Goal: Task Accomplishment & Management: Complete application form

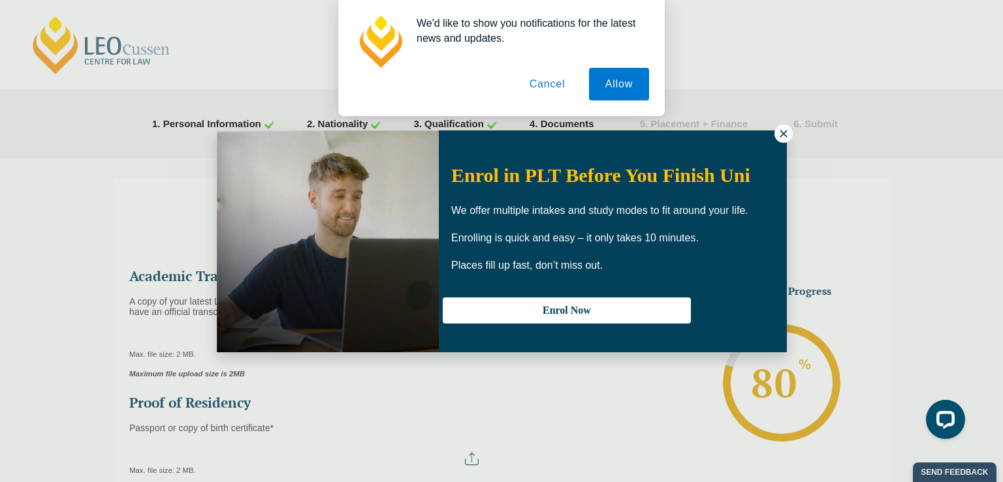
click at [780, 134] on icon at bounding box center [784, 134] width 12 height 12
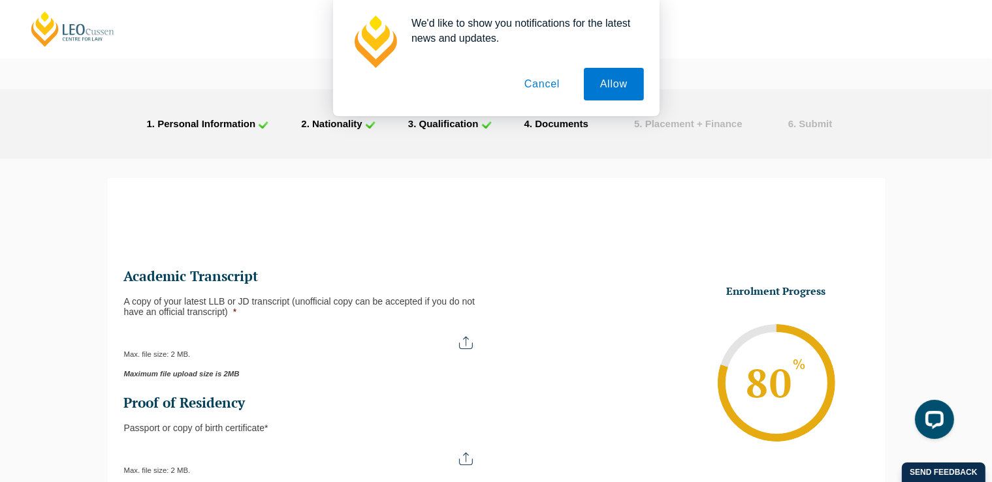
scroll to position [159, 0]
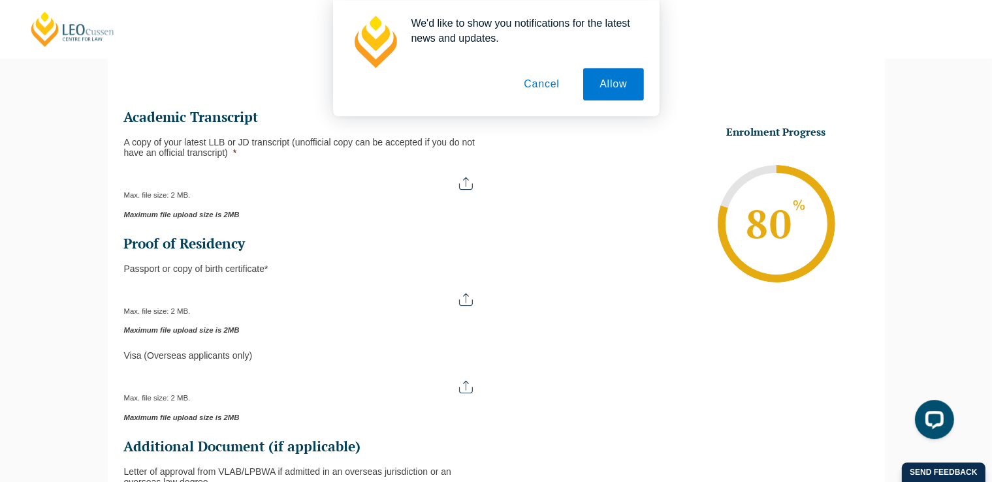
click at [417, 182] on input "A copy of your latest LLB or JD transcript (unofficial copy can be accepted if …" at bounding box center [305, 179] width 362 height 22
type input "C:\fakepath\[PERSON_NAME] [DATE] academic transcript.pdf"
click at [467, 304] on input "Passport or Copy of Birth Certificate *" at bounding box center [305, 295] width 362 height 22
click at [463, 303] on input "Passport or Copy of Birth Certificate *" at bounding box center [305, 295] width 362 height 22
click at [466, 300] on input "Passport or Copy of Birth Certificate *" at bounding box center [305, 295] width 362 height 22
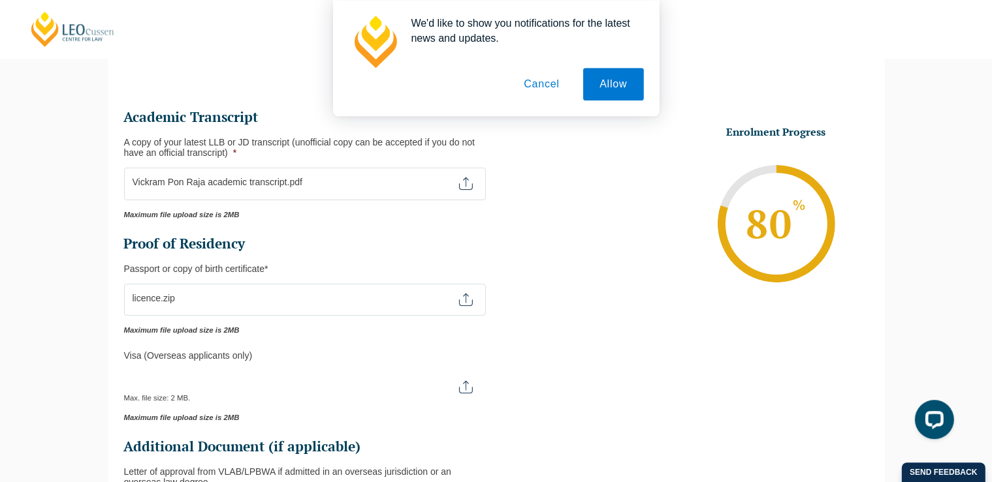
type input "C:\fakepath\passport.pdf"
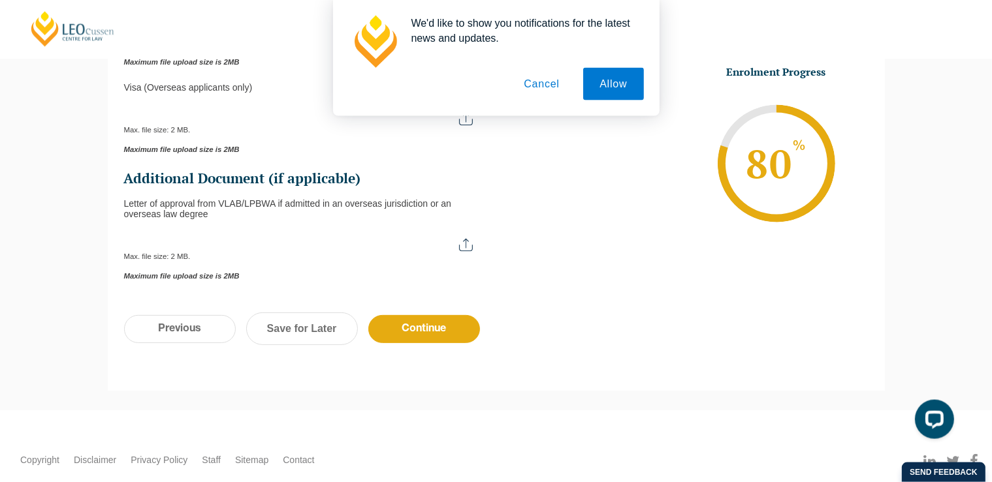
scroll to position [420, 0]
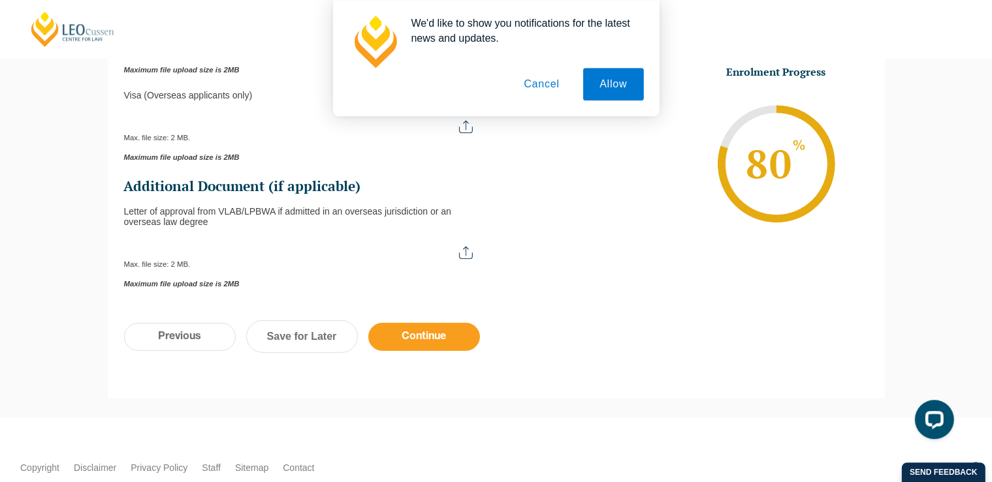
click at [447, 347] on input "Continue" at bounding box center [424, 337] width 112 height 28
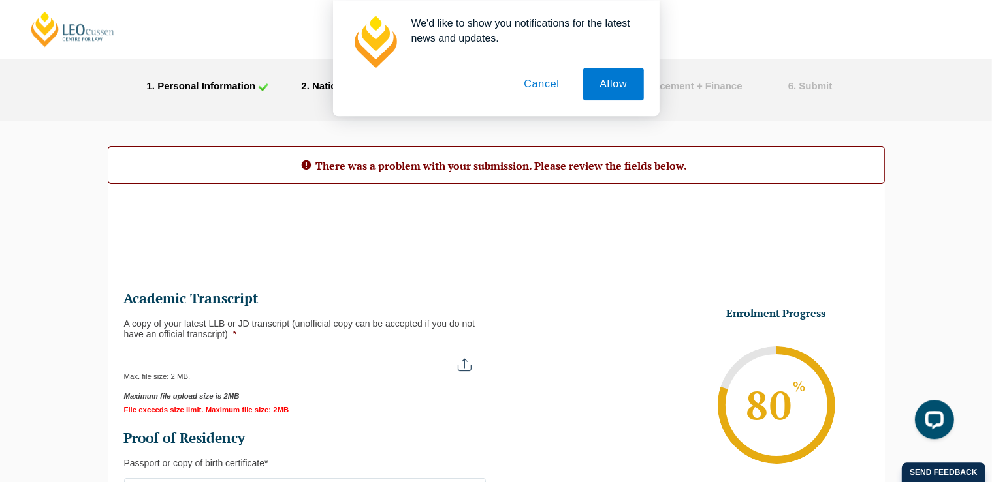
scroll to position [37, 0]
click at [467, 366] on input "A copy of your latest LLB or JD transcript (unofficial copy can be accepted if …" at bounding box center [304, 361] width 360 height 22
type input "C:\fakepath\[PERSON_NAME] [DATE] academic transcript.pdf"
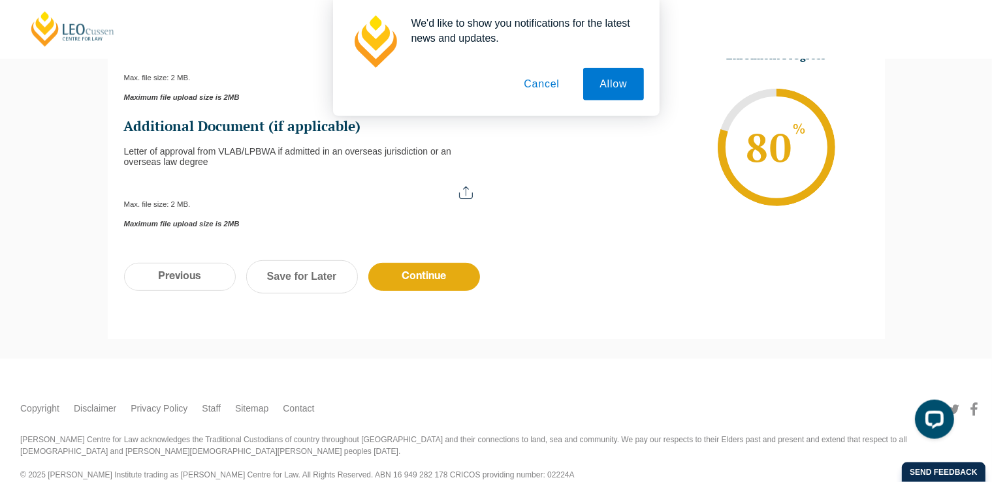
scroll to position [555, 0]
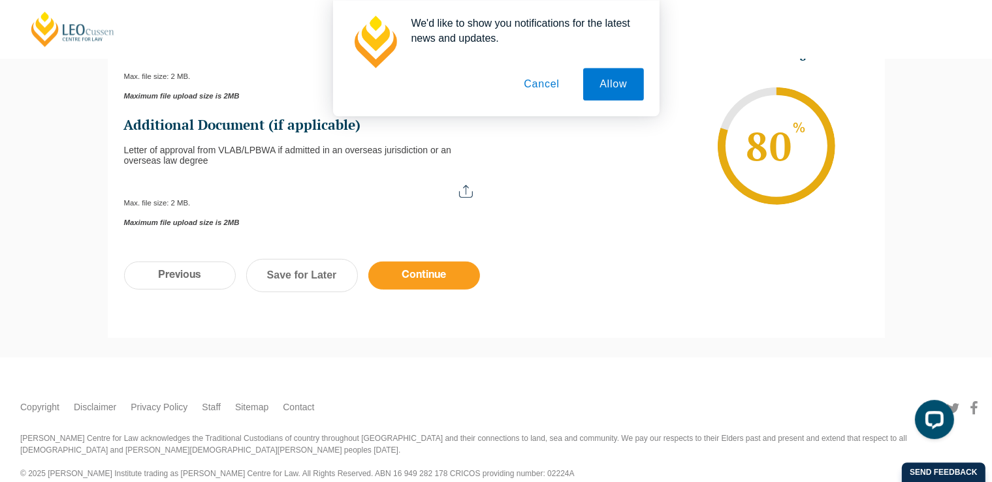
click at [419, 285] on input "Continue" at bounding box center [424, 276] width 112 height 28
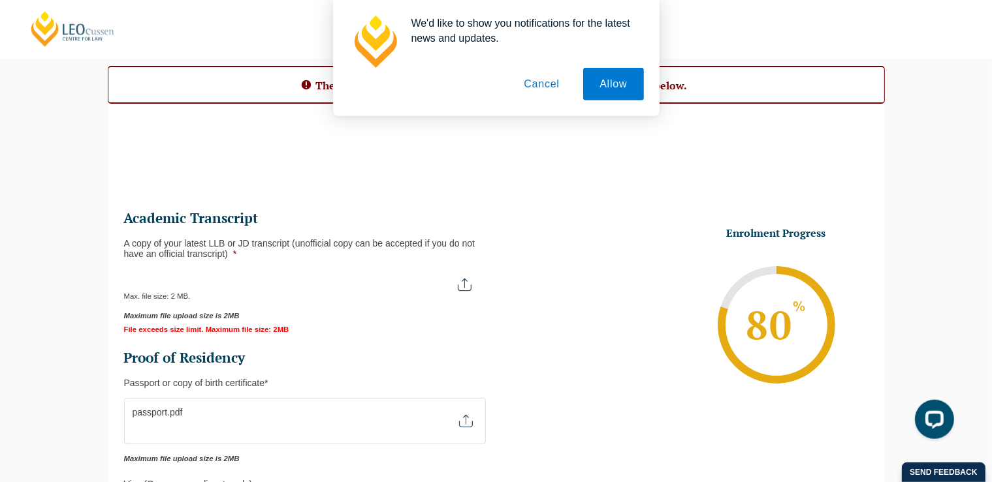
scroll to position [119, 0]
click at [462, 287] on input "A copy of your latest LLB or JD transcript (unofficial copy can be accepted if …" at bounding box center [304, 279] width 360 height 22
type input "C:\fakepath\academic transcript bw.pdf"
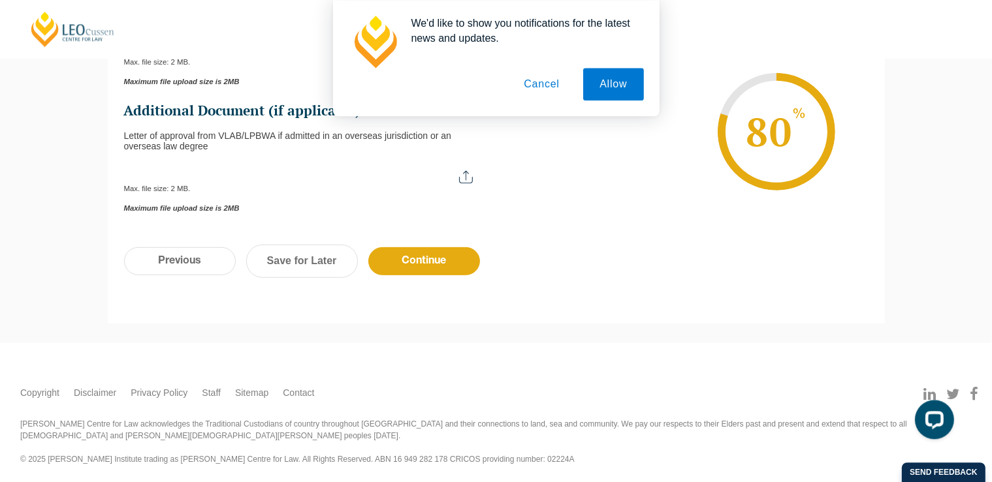
scroll to position [572, 0]
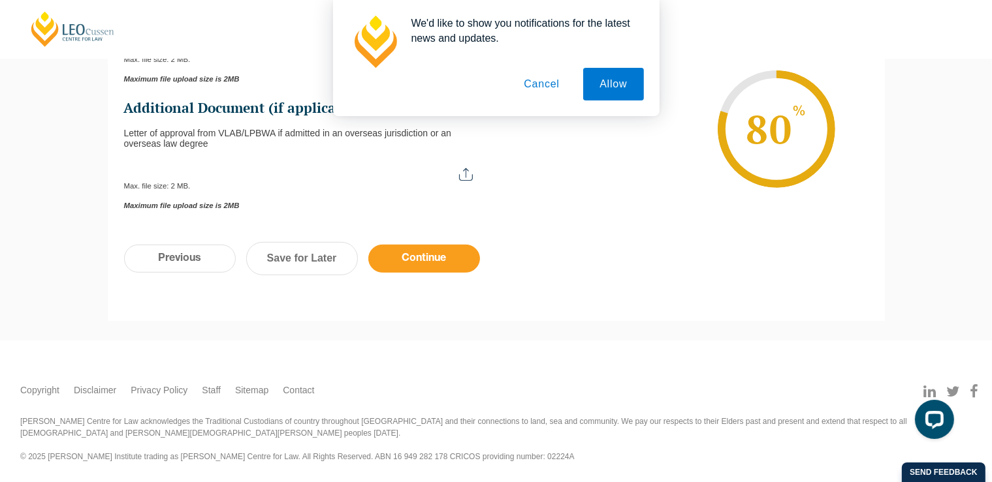
click at [413, 255] on input "Continue" at bounding box center [424, 259] width 112 height 28
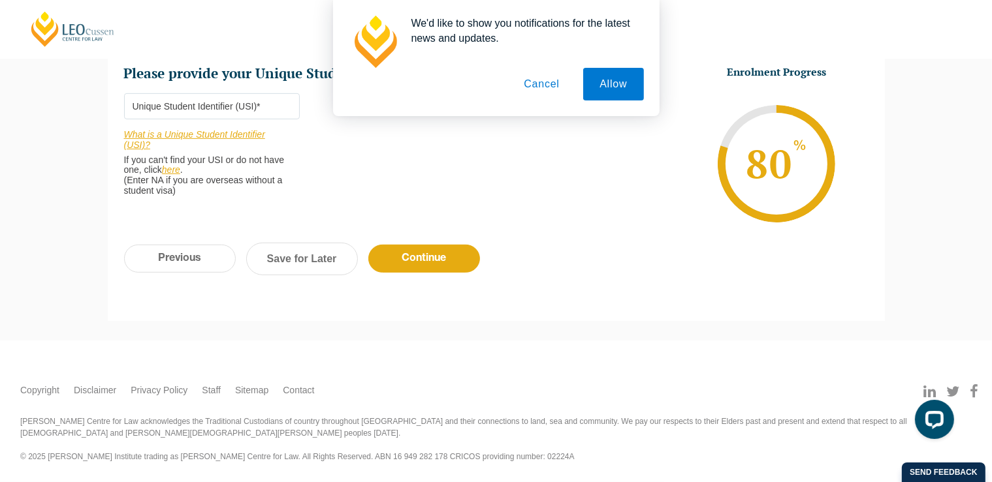
scroll to position [539, 0]
click at [199, 103] on div "We'd like to show you notifications for the latest news and updates. Allow Canc…" at bounding box center [496, 58] width 992 height 116
click at [198, 112] on div "We'd like to show you notifications for the latest news and updates. Allow Canc…" at bounding box center [496, 58] width 992 height 116
click at [227, 102] on div "We'd like to show you notifications for the latest news and updates. Allow Canc…" at bounding box center [496, 58] width 992 height 116
click at [546, 80] on button "Cancel" at bounding box center [541, 84] width 69 height 33
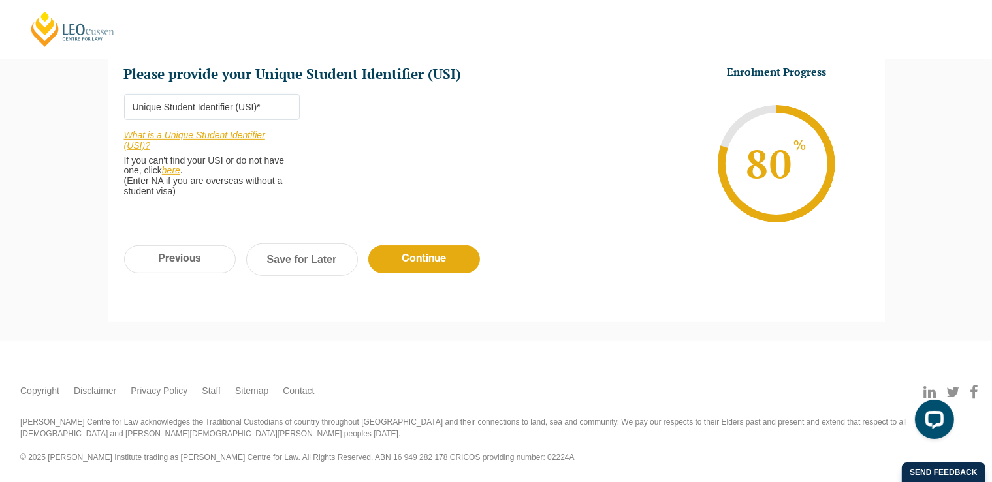
click at [223, 103] on input "Please provide your Unique Student Identifier (USI) *" at bounding box center [212, 107] width 176 height 26
paste input "Y4F2KFCRYH"
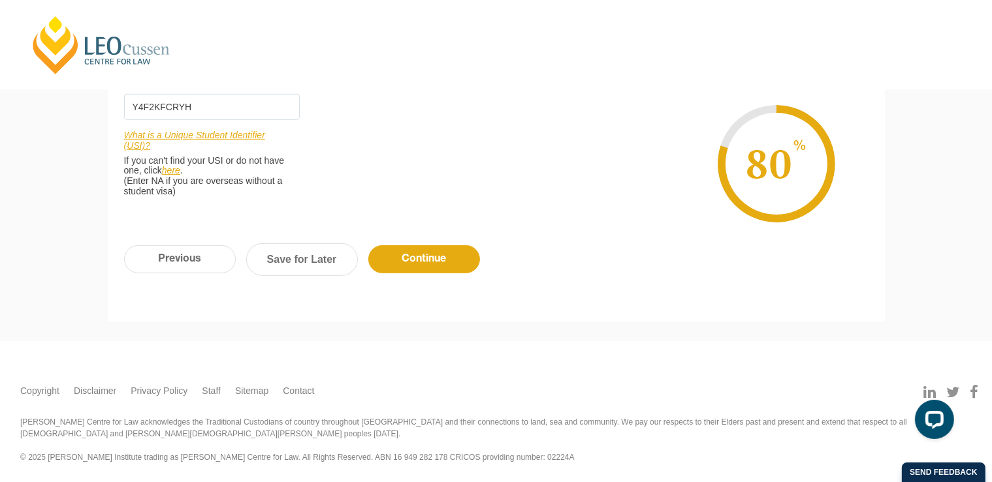
type input "Y4F2KFCRYH"
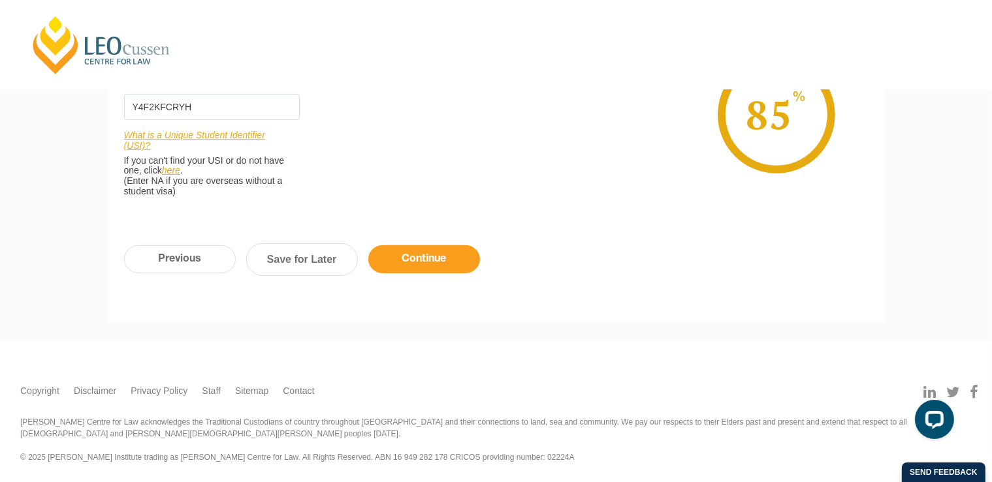
click at [441, 266] on input "Continue" at bounding box center [424, 259] width 112 height 28
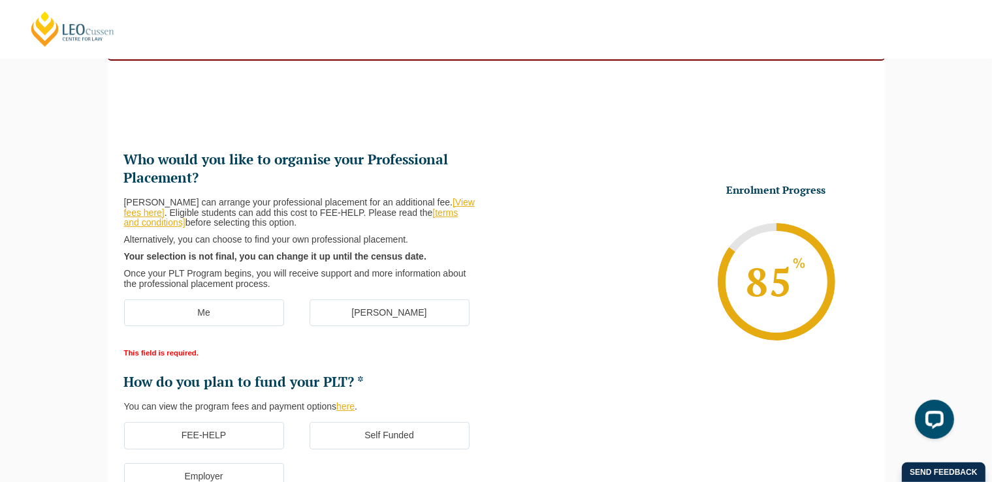
scroll to position [162, 0]
click at [356, 302] on label "[PERSON_NAME]" at bounding box center [389, 312] width 160 height 27
click at [0, 0] on input "[PERSON_NAME]" at bounding box center [0, 0] width 0 height 0
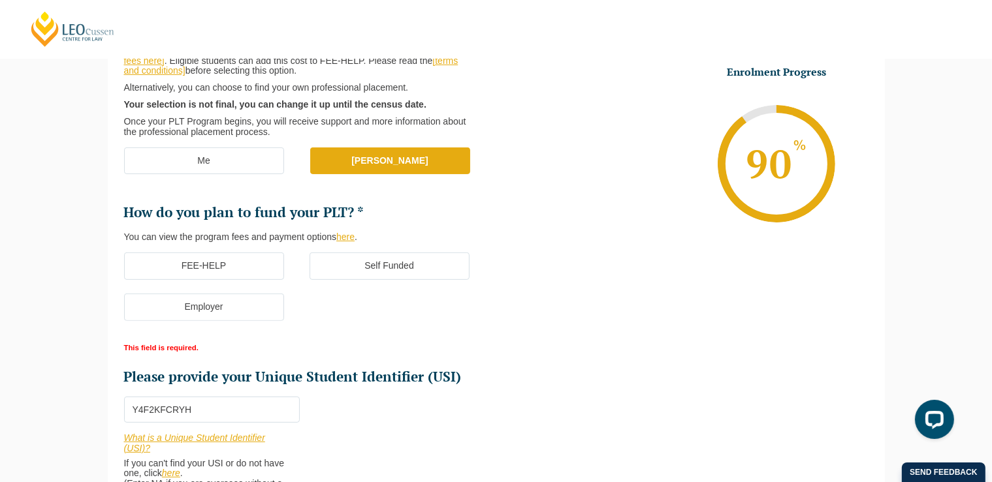
scroll to position [316, 0]
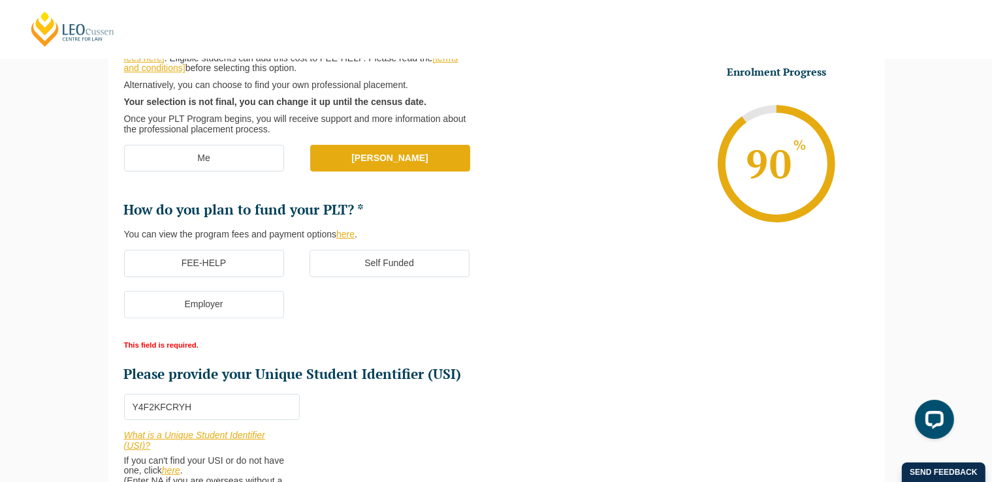
click at [343, 267] on label "Self Funded" at bounding box center [389, 263] width 160 height 27
click at [0, 0] on input "Self Funded" at bounding box center [0, 0] width 0 height 0
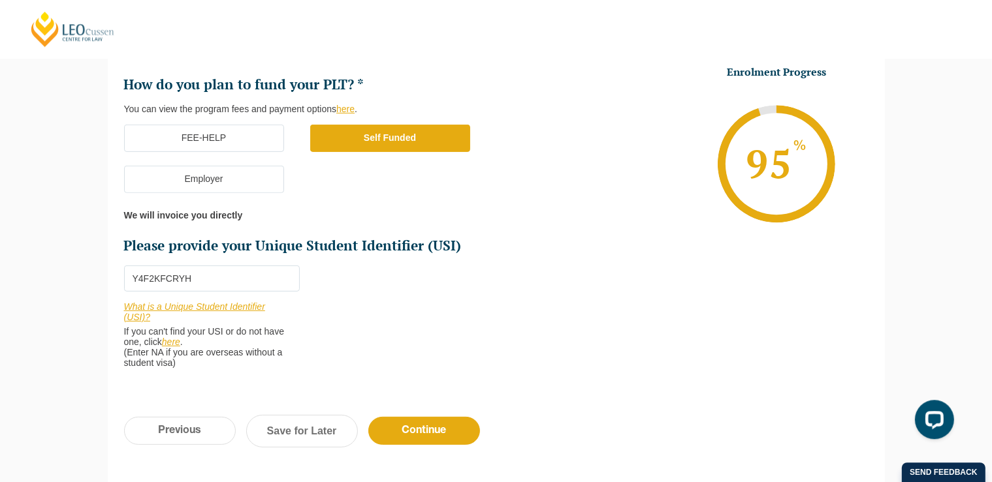
scroll to position [442, 0]
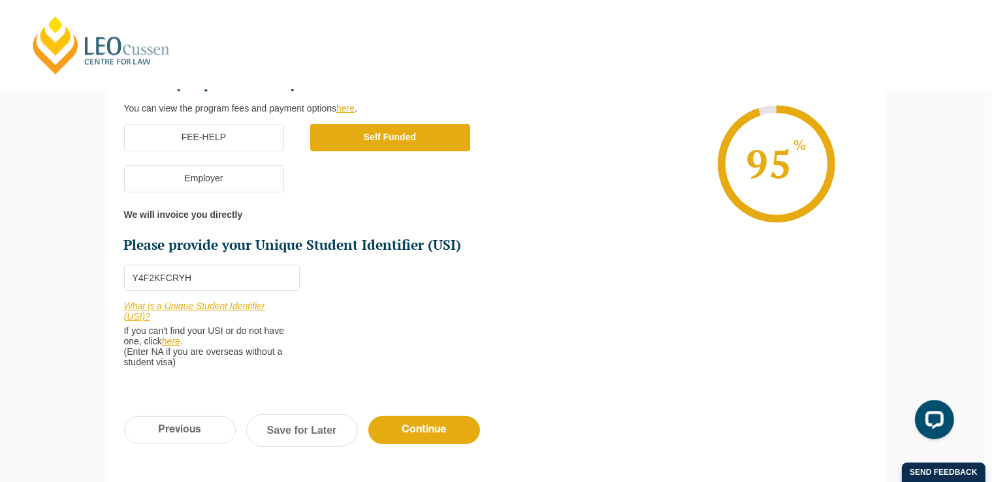
click at [249, 133] on label "FEE-HELP" at bounding box center [204, 137] width 160 height 27
click at [0, 0] on input "FEE-HELP" at bounding box center [0, 0] width 0 height 0
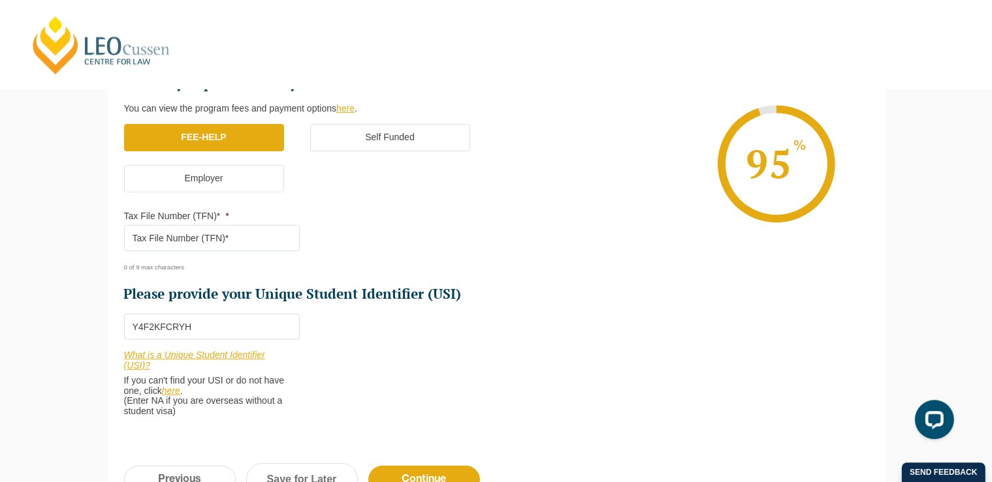
click at [341, 138] on label "Self Funded" at bounding box center [390, 137] width 160 height 27
click at [0, 0] on input "Self Funded" at bounding box center [0, 0] width 0 height 0
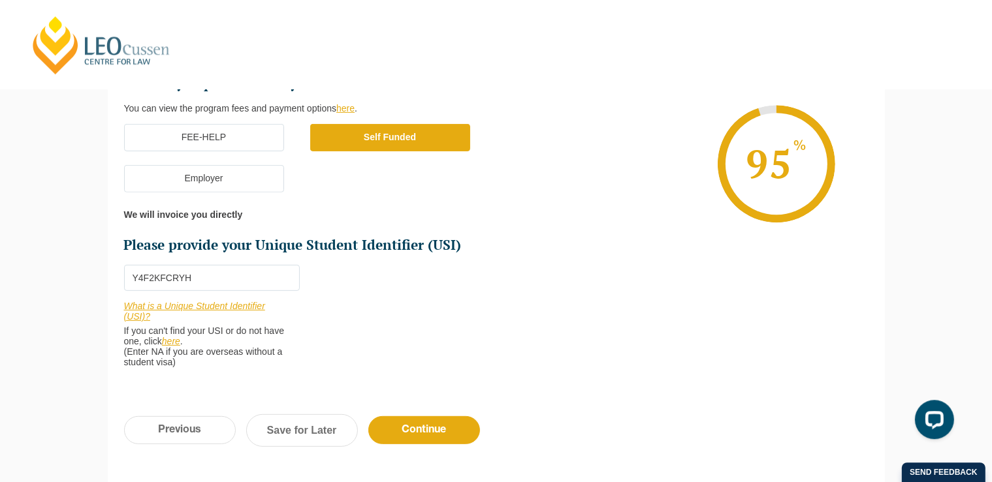
click at [278, 136] on label "FEE-HELP" at bounding box center [204, 137] width 160 height 27
click at [0, 0] on input "FEE-HELP" at bounding box center [0, 0] width 0 height 0
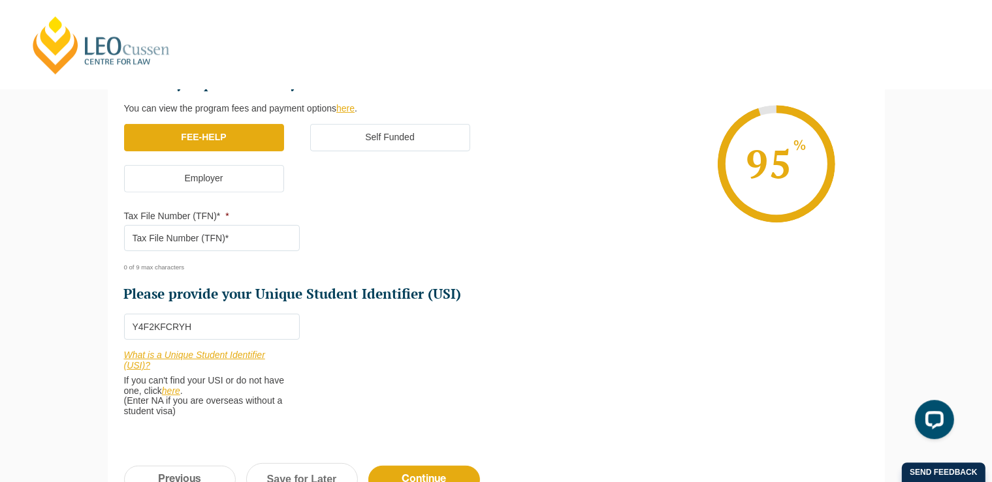
click at [238, 240] on input "Tax File Number (TFN)* *" at bounding box center [212, 238] width 176 height 26
click at [350, 135] on label "Self Funded" at bounding box center [390, 137] width 160 height 27
click at [0, 0] on input "Self Funded" at bounding box center [0, 0] width 0 height 0
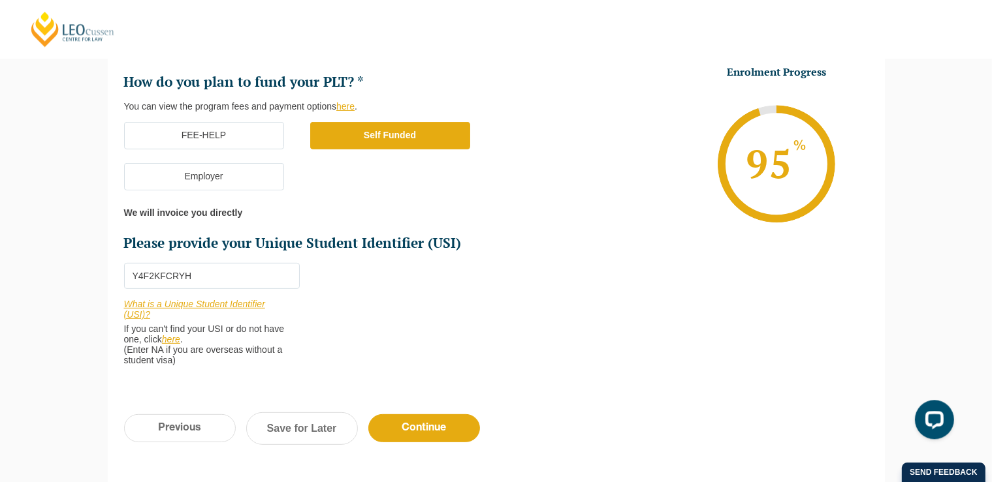
scroll to position [449, 0]
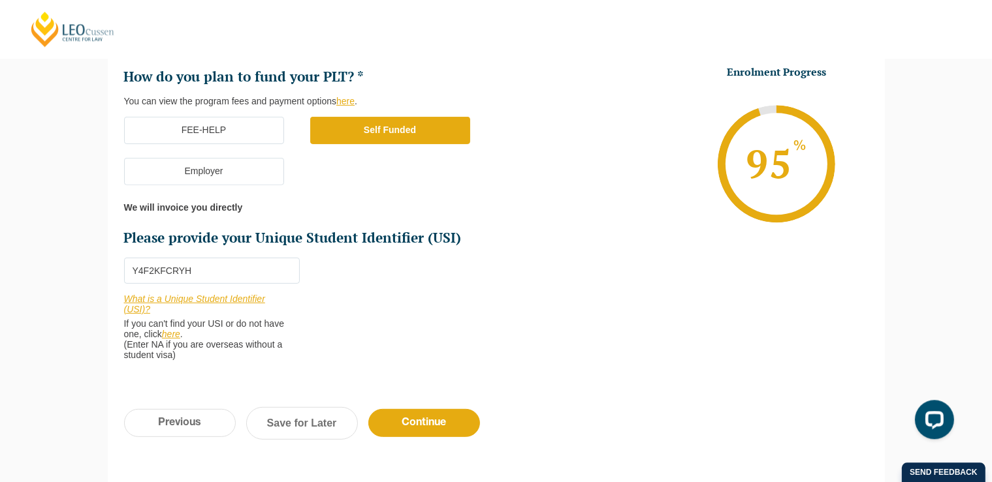
click at [258, 160] on label "Employer" at bounding box center [204, 171] width 160 height 27
click at [0, 0] on input "Employer" at bounding box center [0, 0] width 0 height 0
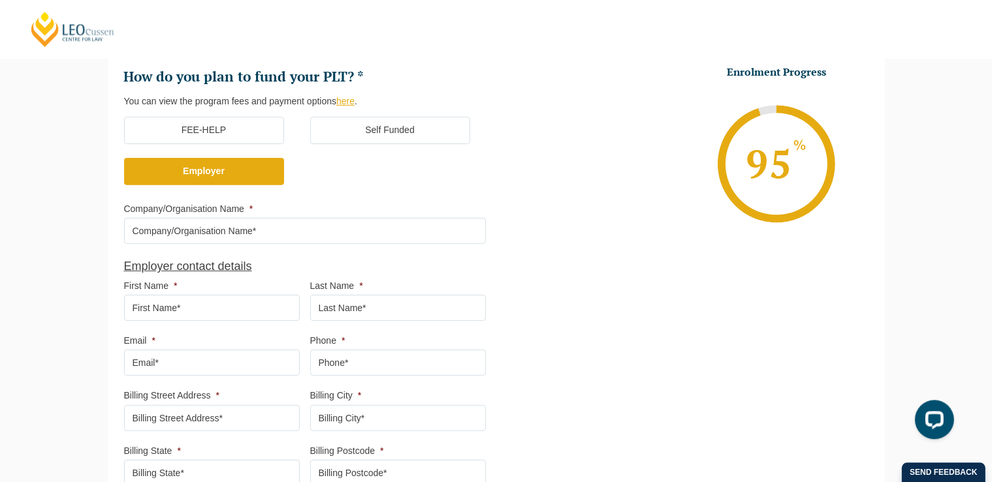
click at [268, 125] on label "FEE-HELP" at bounding box center [204, 130] width 160 height 27
click at [0, 0] on input "FEE-HELP" at bounding box center [0, 0] width 0 height 0
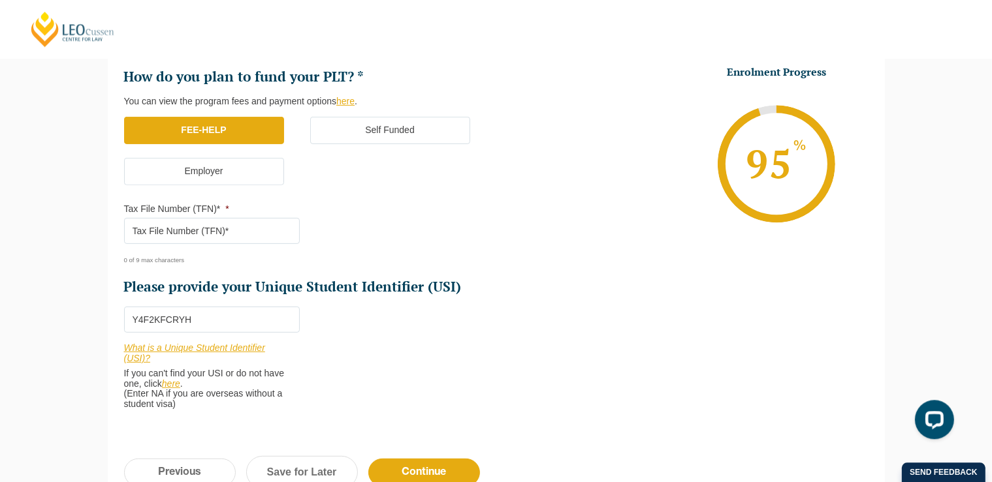
click at [347, 142] on label "Self Funded" at bounding box center [390, 130] width 160 height 27
click at [0, 0] on input "Self Funded" at bounding box center [0, 0] width 0 height 0
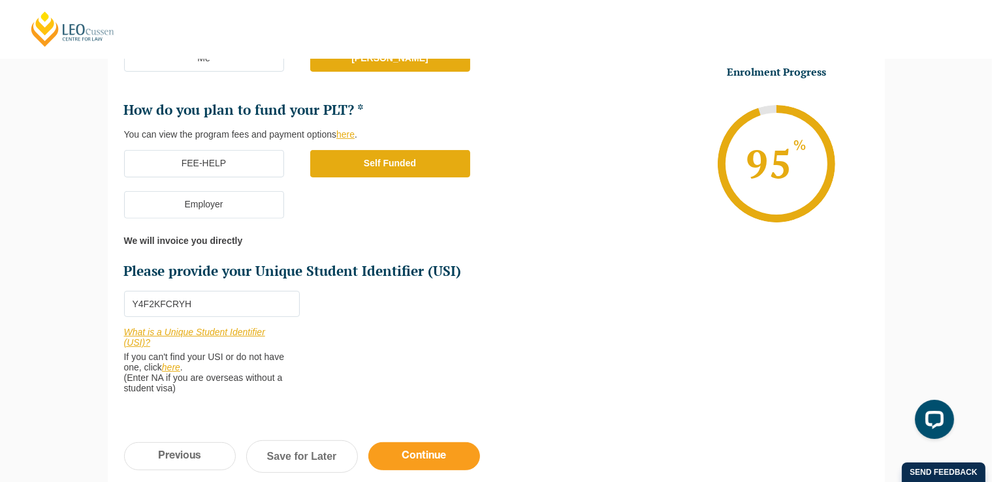
scroll to position [410, 0]
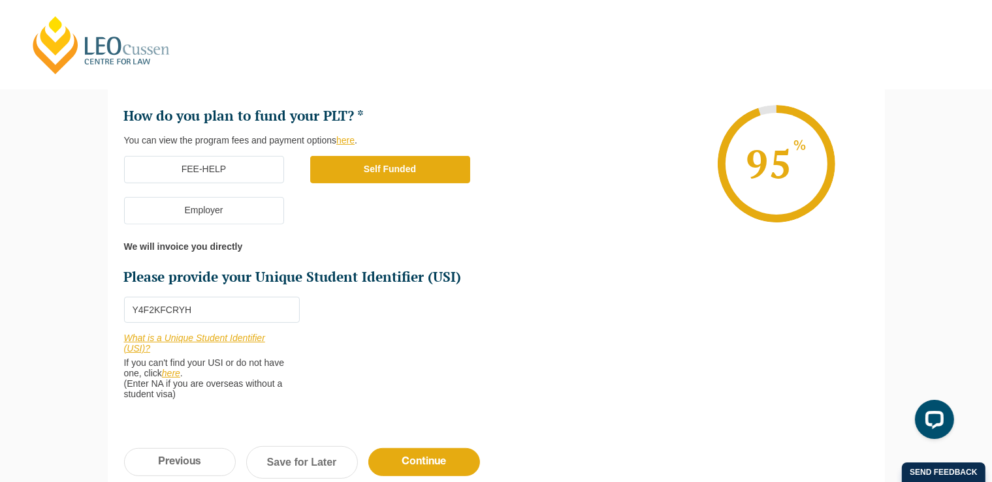
click at [262, 174] on label "FEE-HELP" at bounding box center [204, 169] width 160 height 27
click at [0, 0] on input "FEE-HELP" at bounding box center [0, 0] width 0 height 0
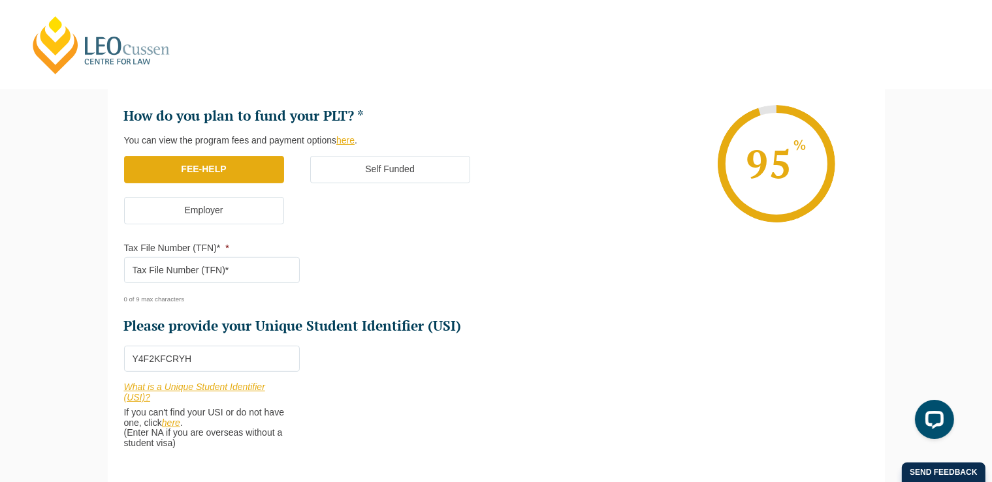
click at [231, 276] on input "Tax File Number (TFN)* *" at bounding box center [212, 270] width 176 height 26
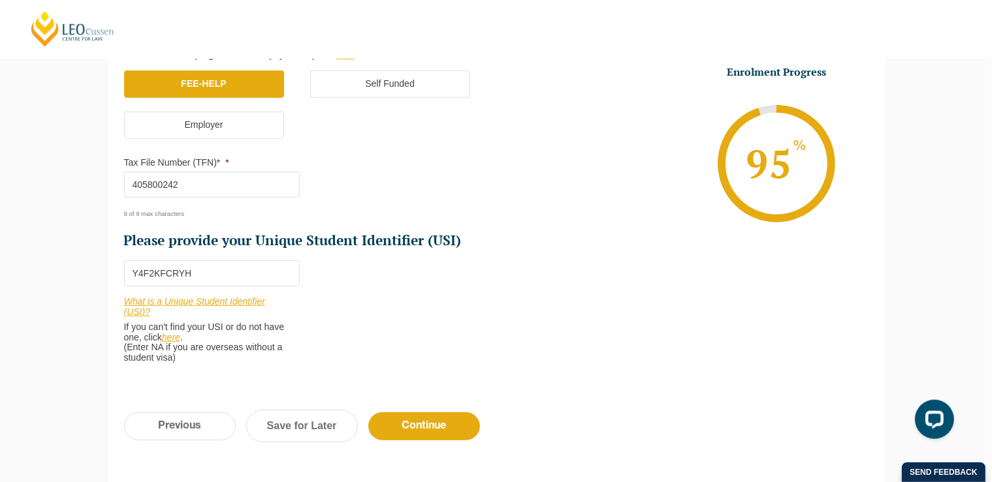
scroll to position [501, 0]
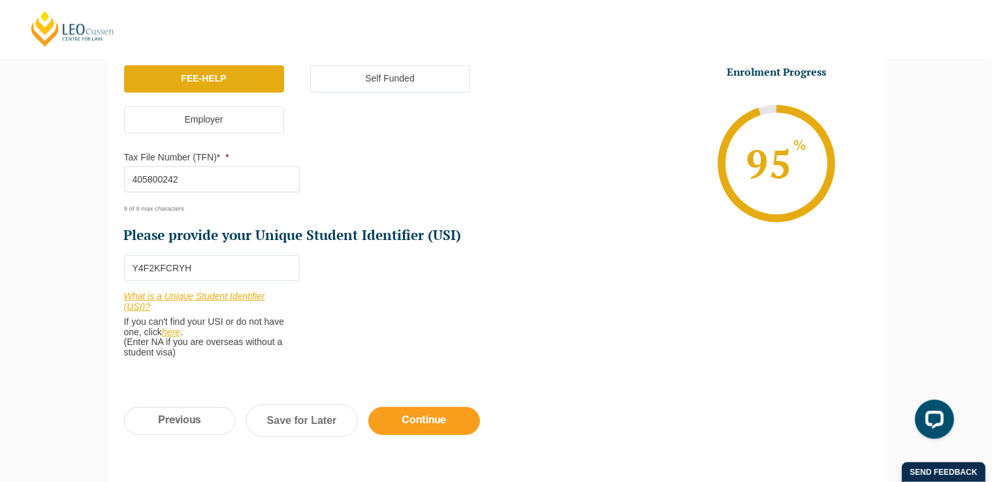
type input "405800242"
click at [393, 420] on input "Continue" at bounding box center [424, 421] width 112 height 28
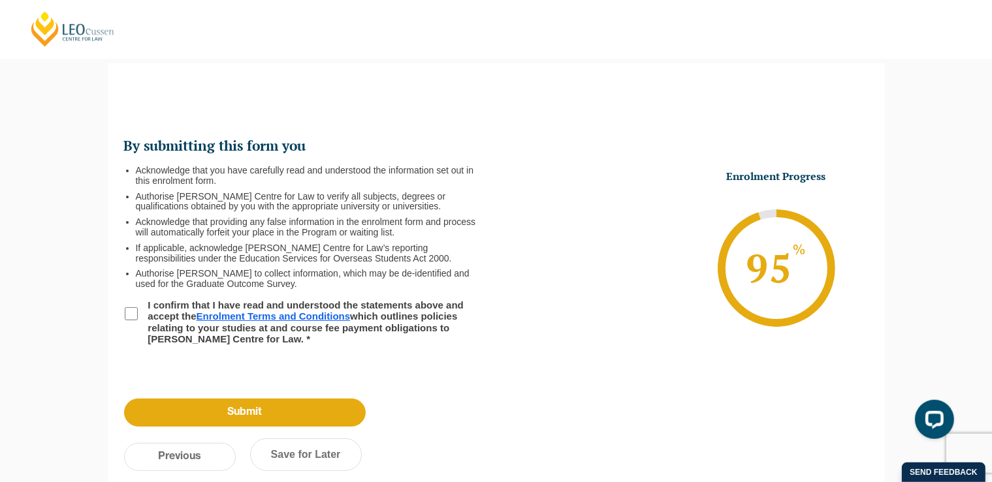
scroll to position [112, 0]
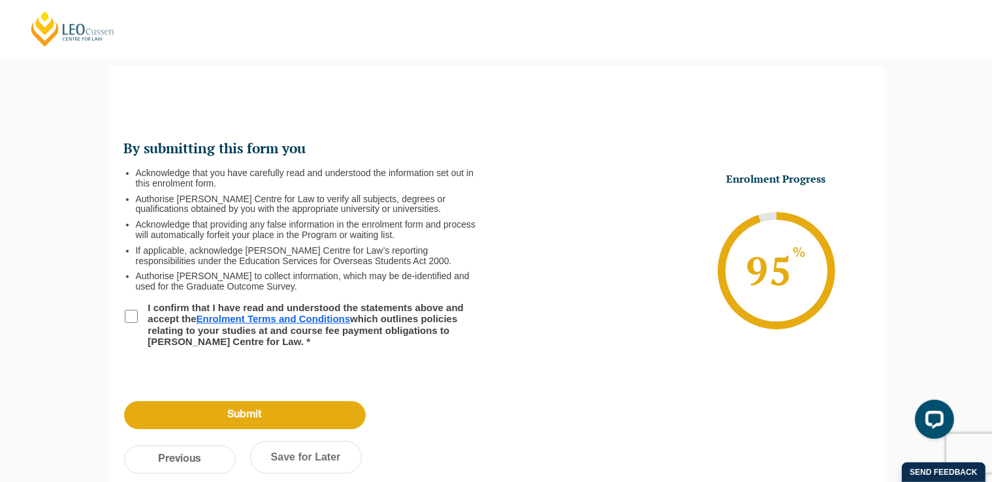
click at [130, 321] on input "I confirm that I have read and understood the statements above and accept the E…" at bounding box center [131, 316] width 13 height 13
checkbox input "true"
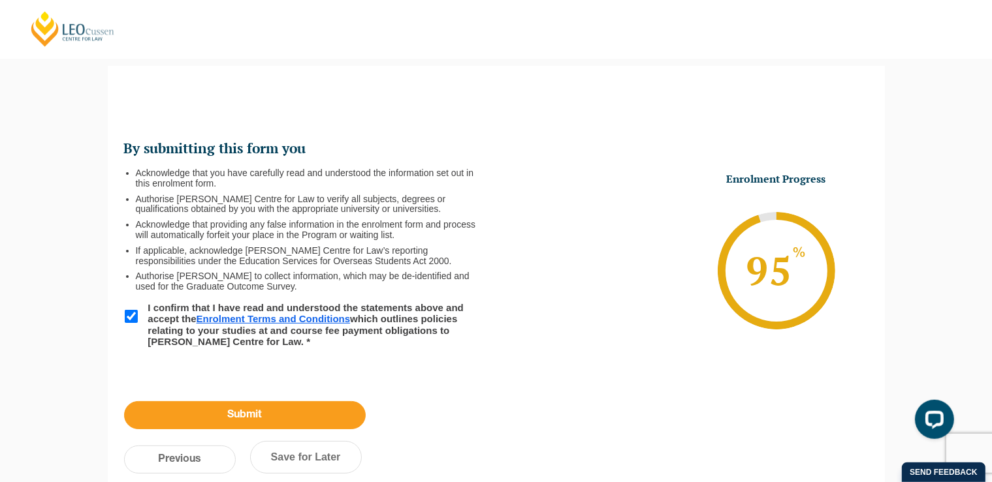
click at [200, 412] on input "Submit" at bounding box center [245, 416] width 242 height 28
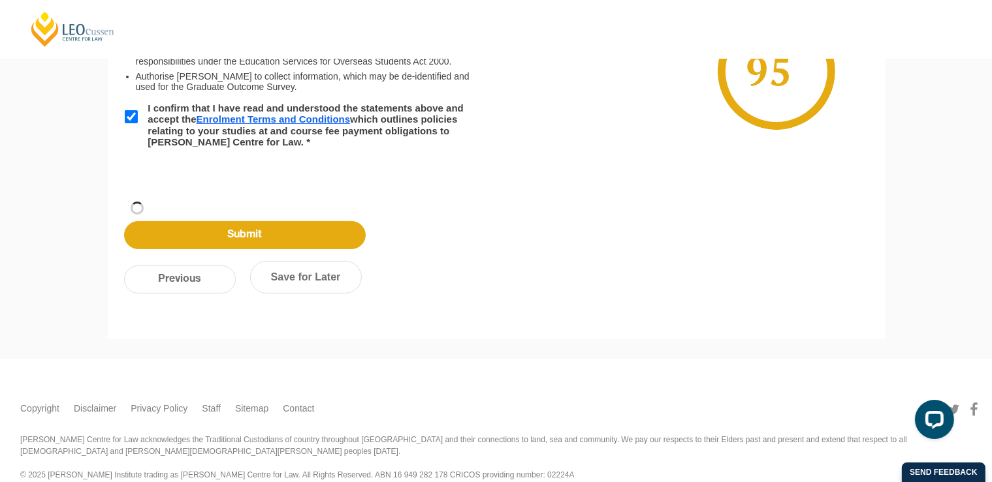
scroll to position [174, 0]
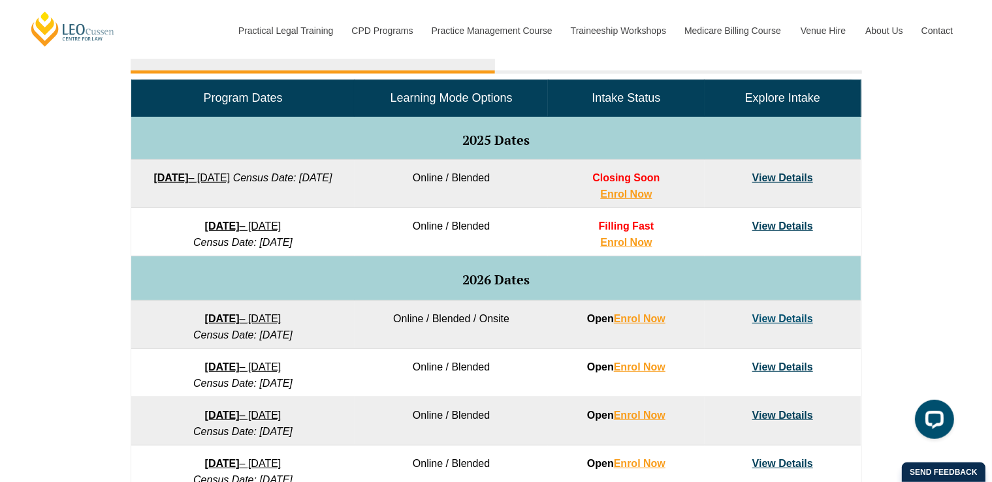
click at [614, 179] on span "Closing Soon" at bounding box center [625, 177] width 67 height 11
click at [775, 178] on link "View Details" at bounding box center [782, 177] width 61 height 11
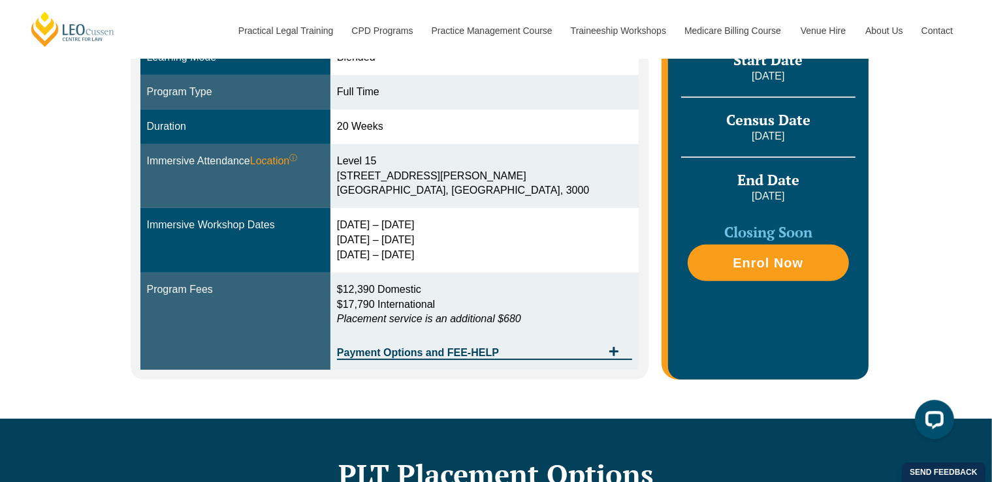
scroll to position [388, 0]
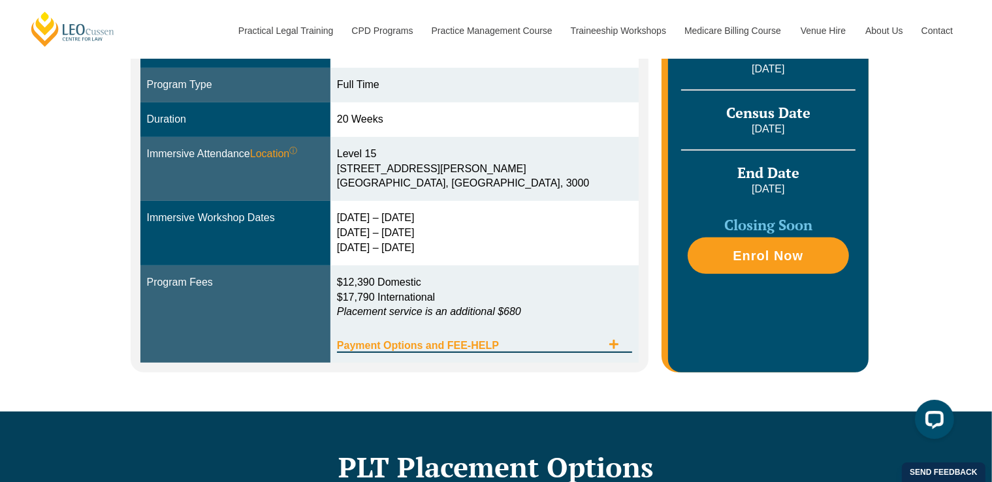
click at [619, 341] on icon "Tabs. Open items with Enter or Space, close with Escape and navigate using the …" at bounding box center [613, 344] width 10 height 10
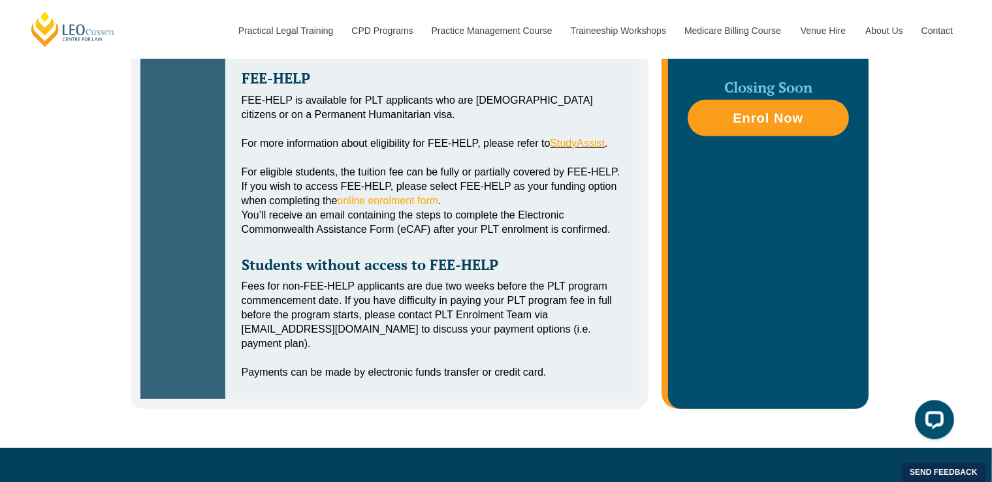
scroll to position [701, 0]
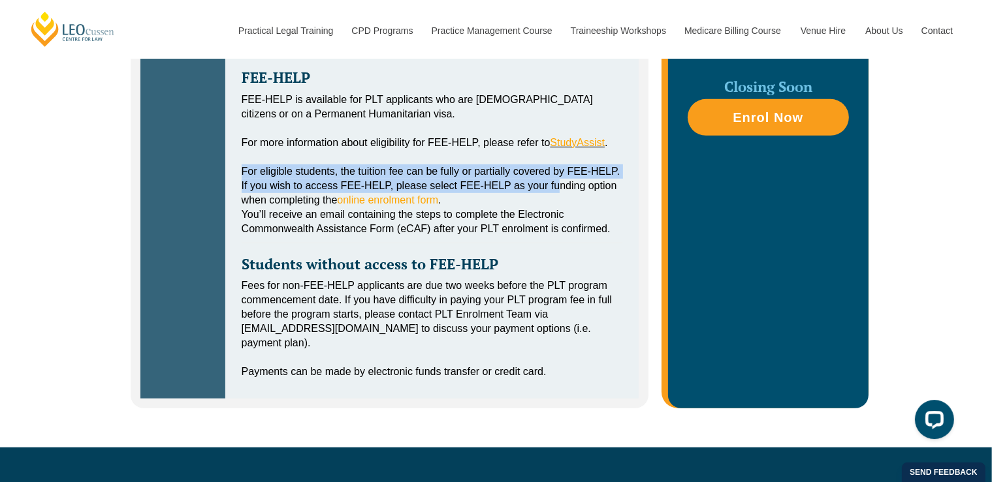
drag, startPoint x: 533, startPoint y: 161, endPoint x: 562, endPoint y: 188, distance: 39.7
click at [562, 188] on div "FEE-HELP FEE-HELP is available for PLT applicants who are Australian citizens o…" at bounding box center [432, 217] width 401 height 341
click at [562, 188] on div "For eligible students, the tuition fee can be fully or partially covered by FEE…" at bounding box center [432, 186] width 381 height 43
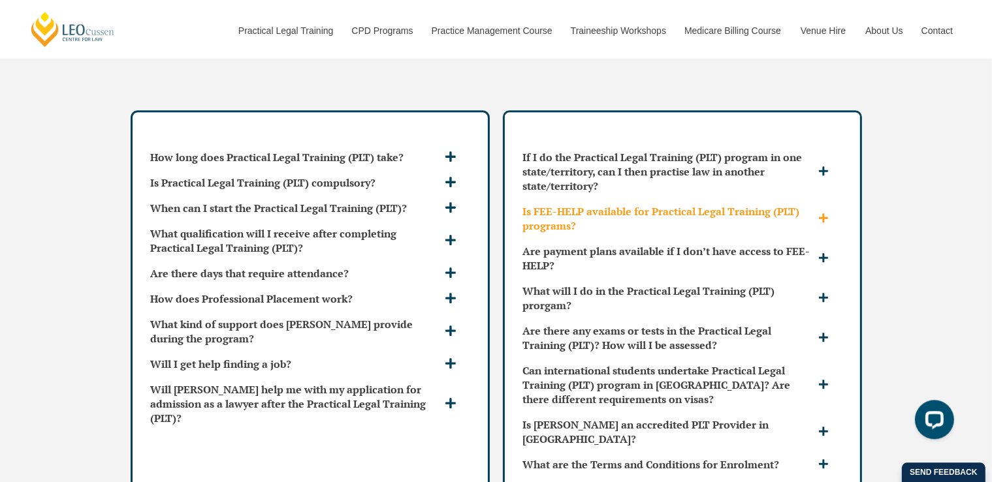
scroll to position [3804, 0]
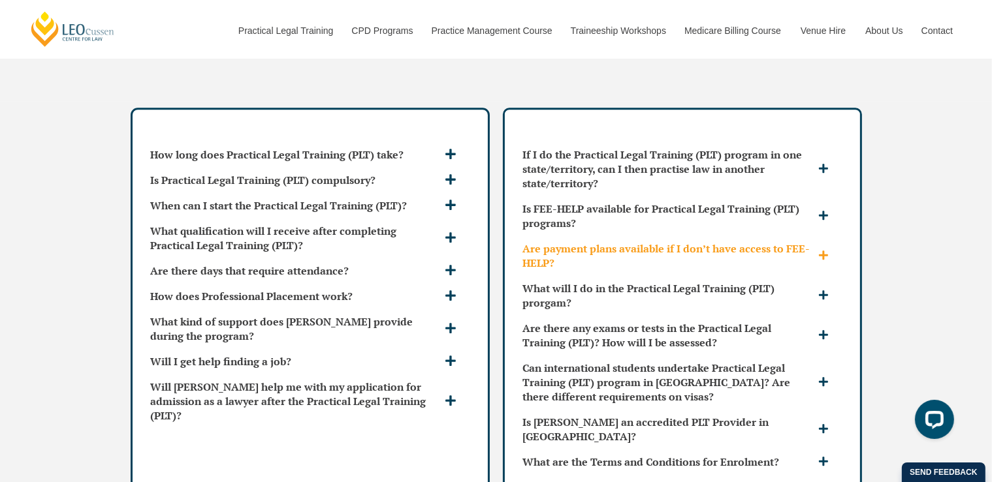
click at [832, 250] on span at bounding box center [825, 256] width 20 height 12
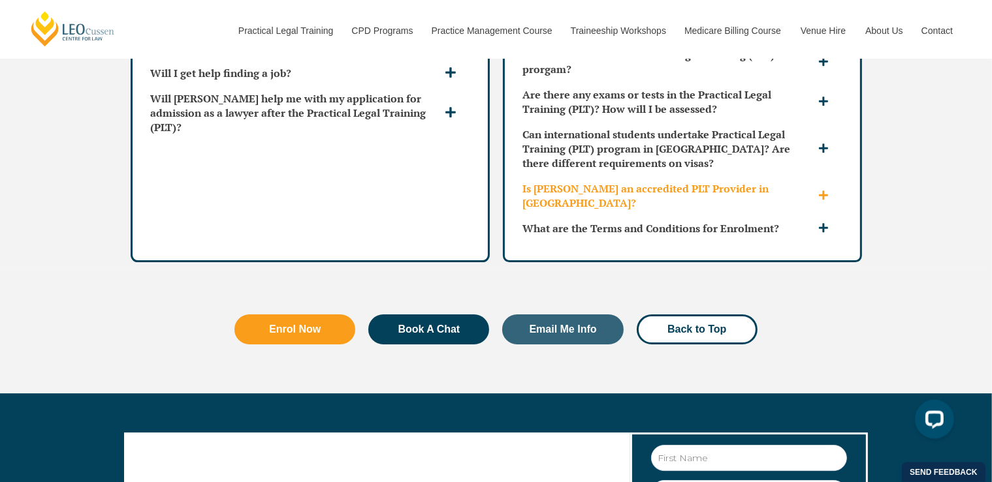
scroll to position [4052, 0]
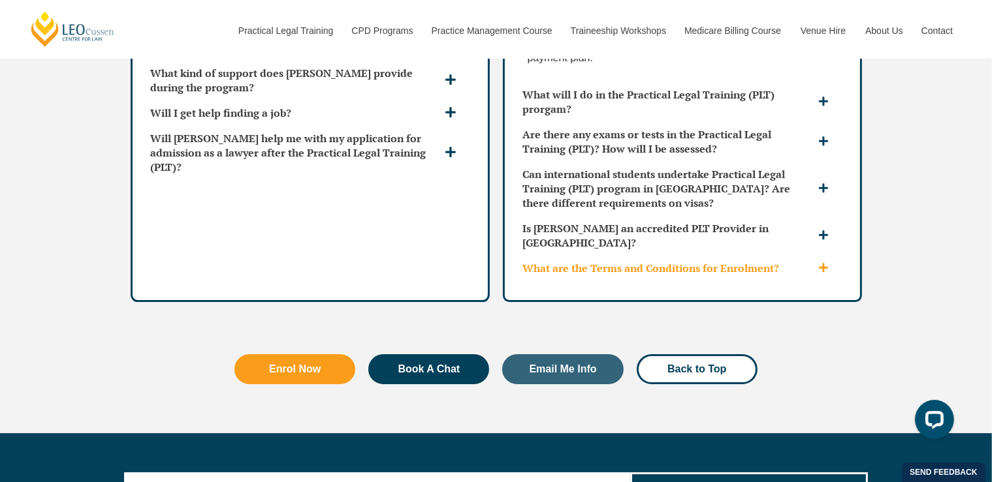
click at [822, 262] on icon at bounding box center [823, 267] width 10 height 10
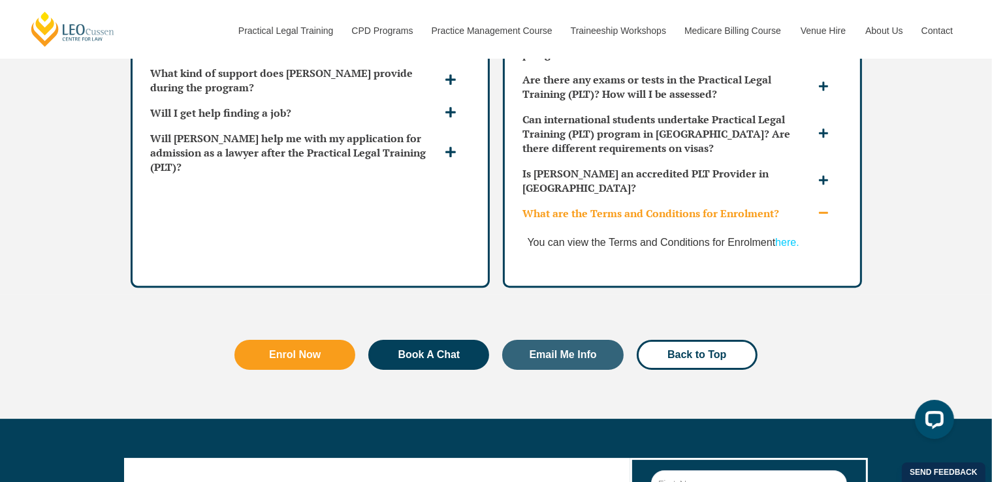
click at [789, 237] on link "here." at bounding box center [787, 242] width 24 height 11
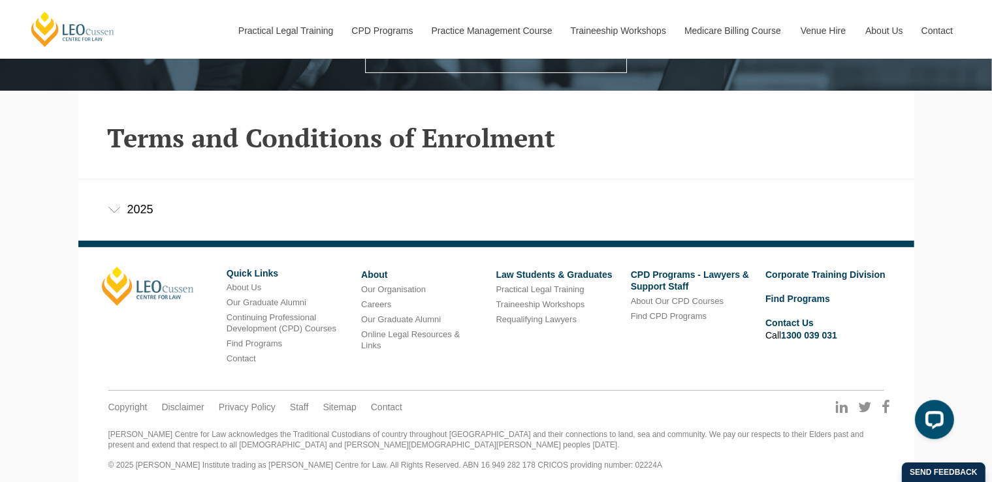
scroll to position [317, 0]
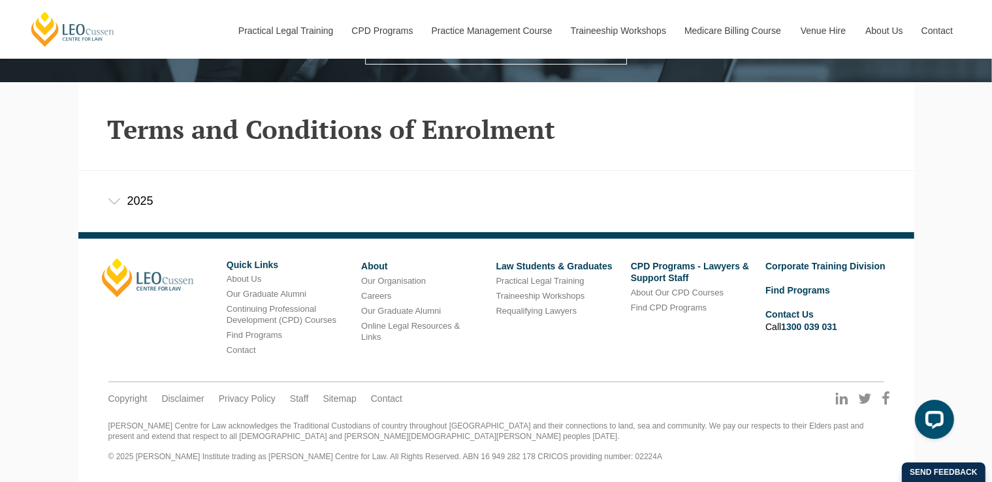
click at [113, 210] on div "2025" at bounding box center [496, 201] width 836 height 61
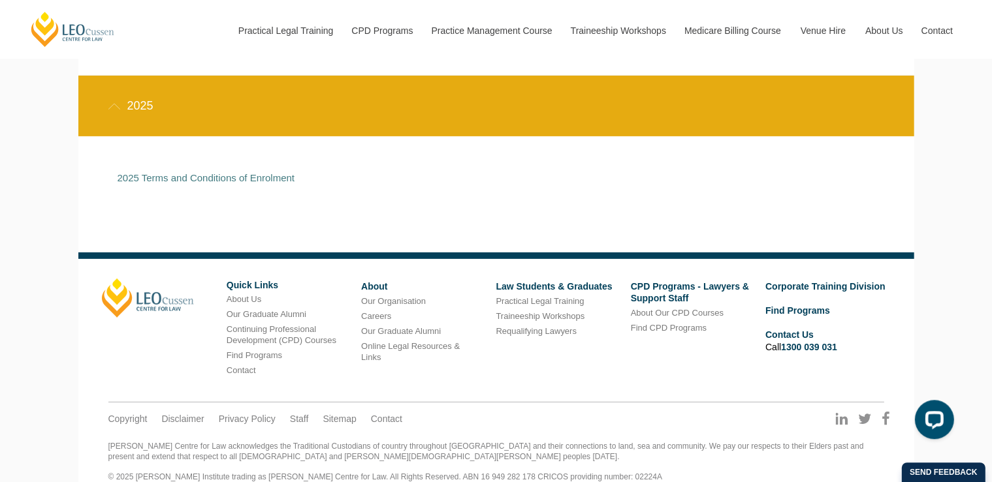
scroll to position [411, 0]
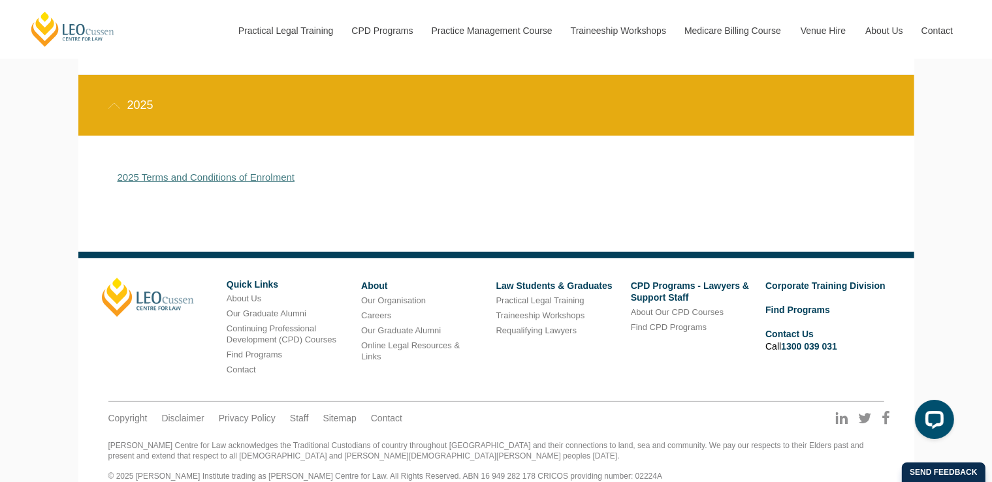
click at [187, 178] on link "2025 Terms and Conditions of Enrolment" at bounding box center [207, 177] width 178 height 11
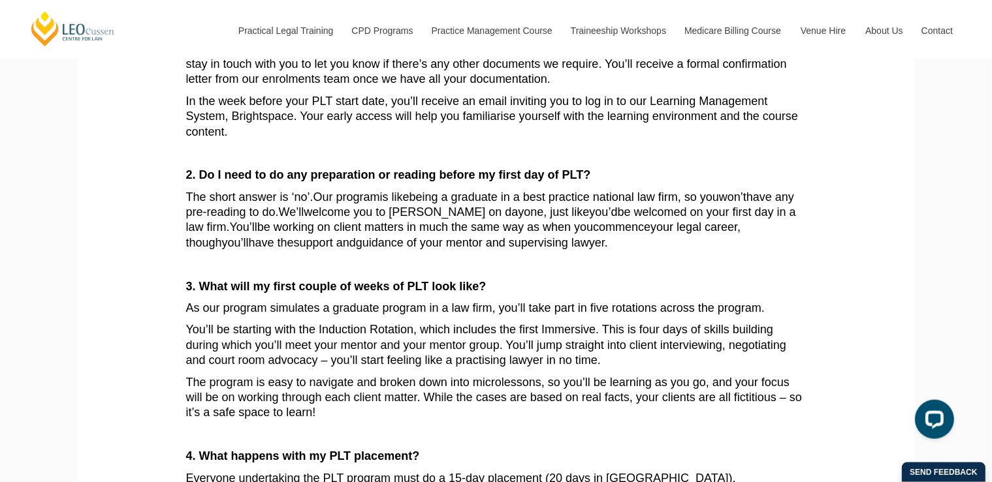
scroll to position [456, 0]
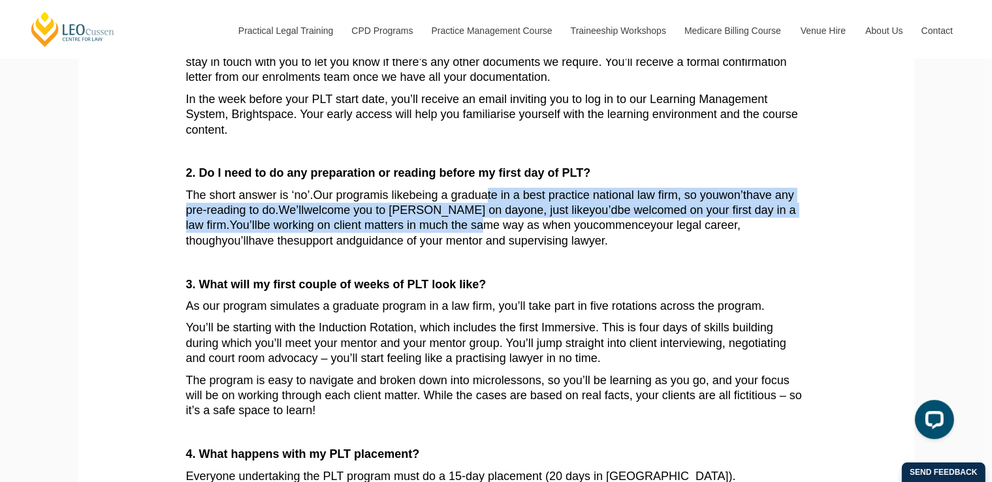
drag, startPoint x: 490, startPoint y: 194, endPoint x: 481, endPoint y: 223, distance: 30.1
click at [481, 223] on span "The short answer is ‘no ’. Our program is like being a graduate in a best pract…" at bounding box center [491, 218] width 610 height 59
click at [481, 223] on span "be working on client matters in much the same way as when you" at bounding box center [425, 225] width 336 height 13
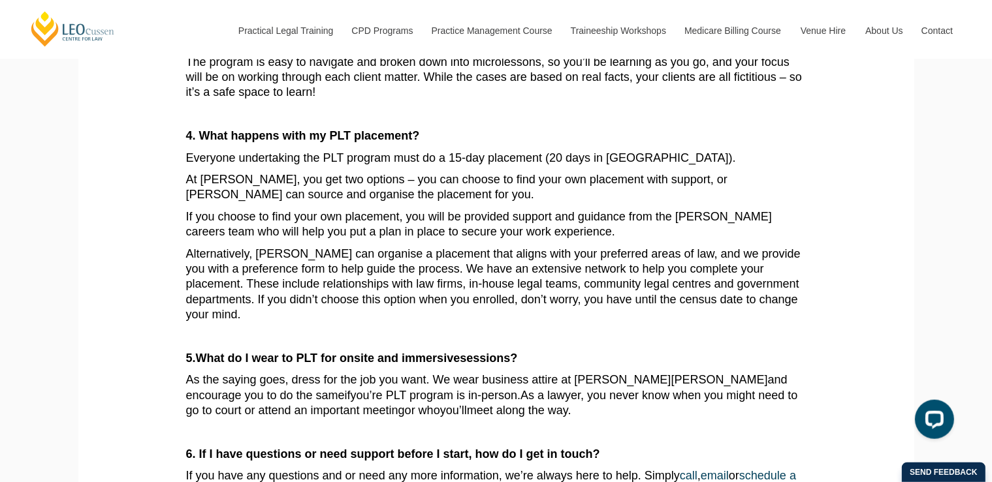
scroll to position [777, 0]
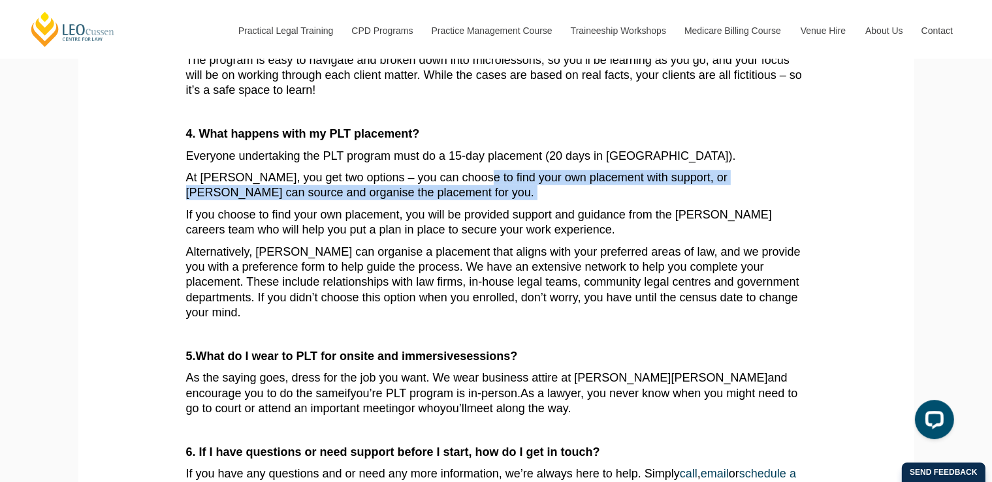
drag, startPoint x: 474, startPoint y: 172, endPoint x: 467, endPoint y: 193, distance: 22.7
click at [467, 193] on article "Congratulations on taking the next step to becoming a qualified [DEMOGRAPHIC_DA…" at bounding box center [496, 39] width 620 height 1033
click at [467, 193] on p "At [PERSON_NAME], you get two options – you can choose to find your own placeme…" at bounding box center [496, 185] width 620 height 31
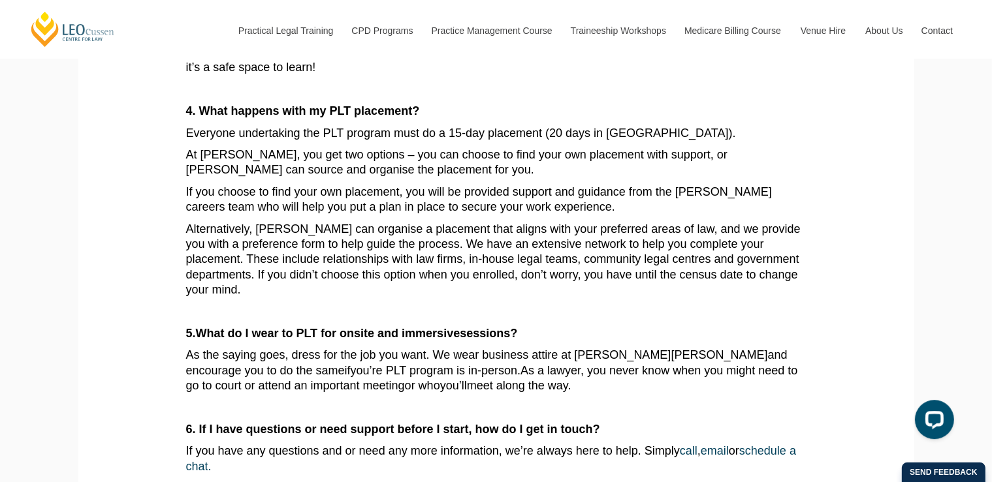
scroll to position [807, 0]
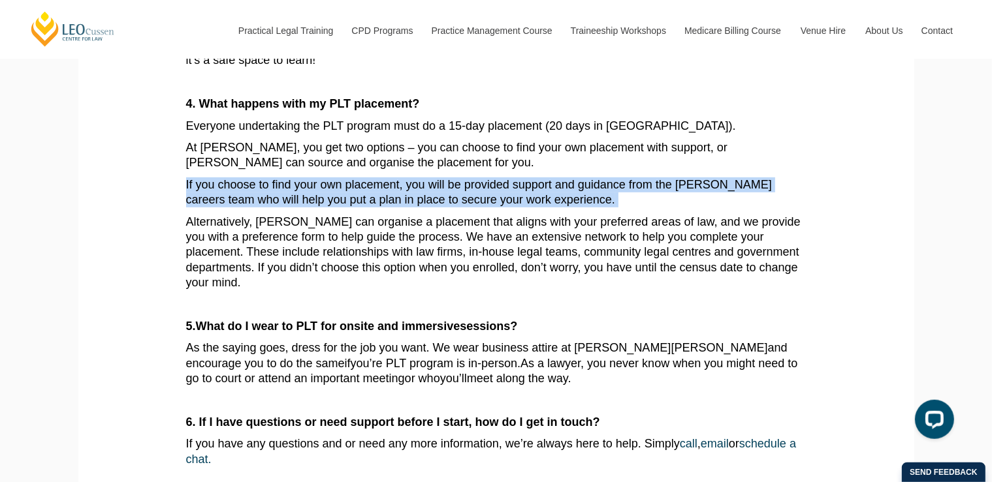
drag, startPoint x: 489, startPoint y: 159, endPoint x: 620, endPoint y: 198, distance: 136.5
click at [620, 198] on article "Congratulations on taking the next step to becoming a qualified [DEMOGRAPHIC_DA…" at bounding box center [496, 9] width 620 height 1033
click at [620, 198] on p "If you choose to find your own placement, you will be provided support and guid…" at bounding box center [496, 193] width 620 height 31
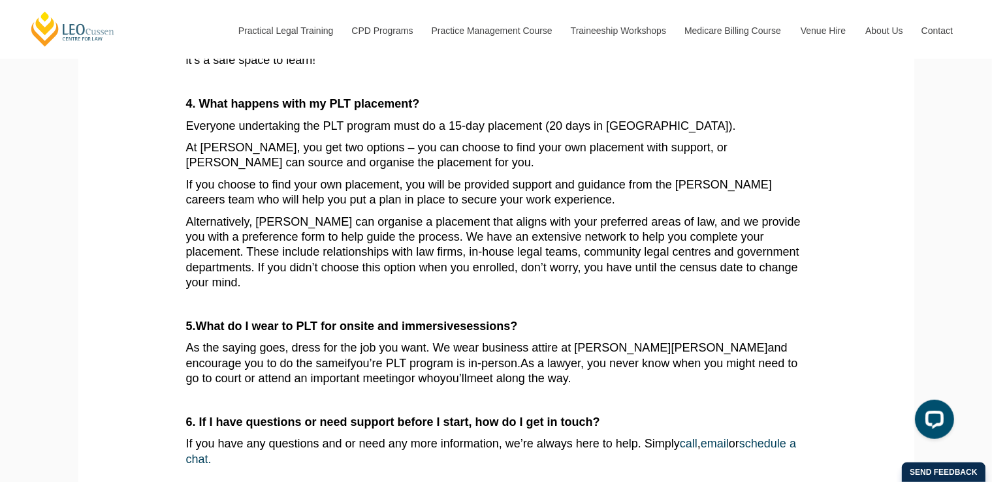
scroll to position [823, 0]
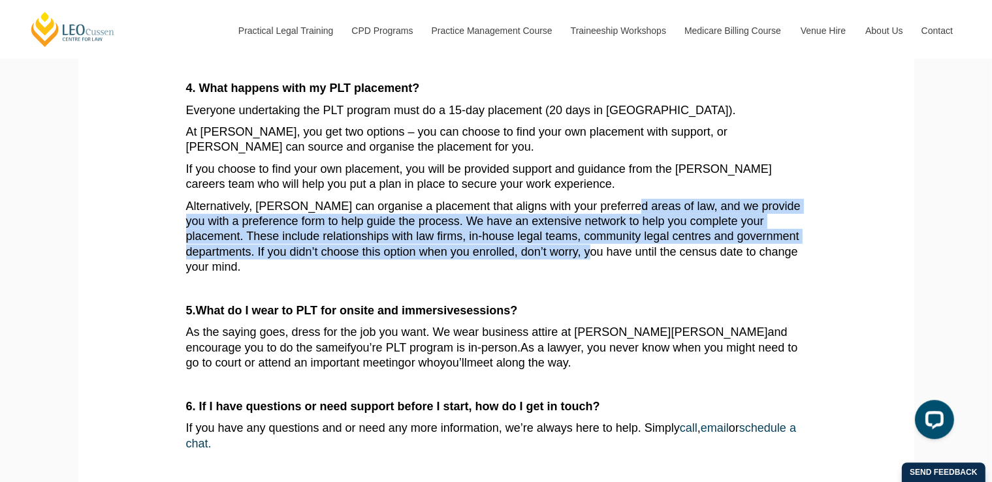
drag, startPoint x: 620, startPoint y: 198, endPoint x: 599, endPoint y: 264, distance: 68.4
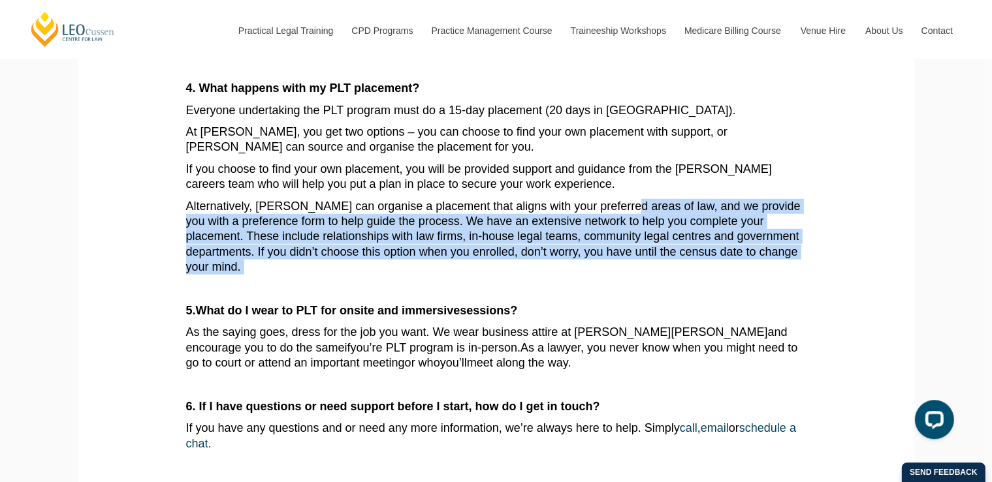
click at [599, 264] on p "Alternatively, [PERSON_NAME] can organise a placement that aligns with your pre…" at bounding box center [496, 237] width 620 height 76
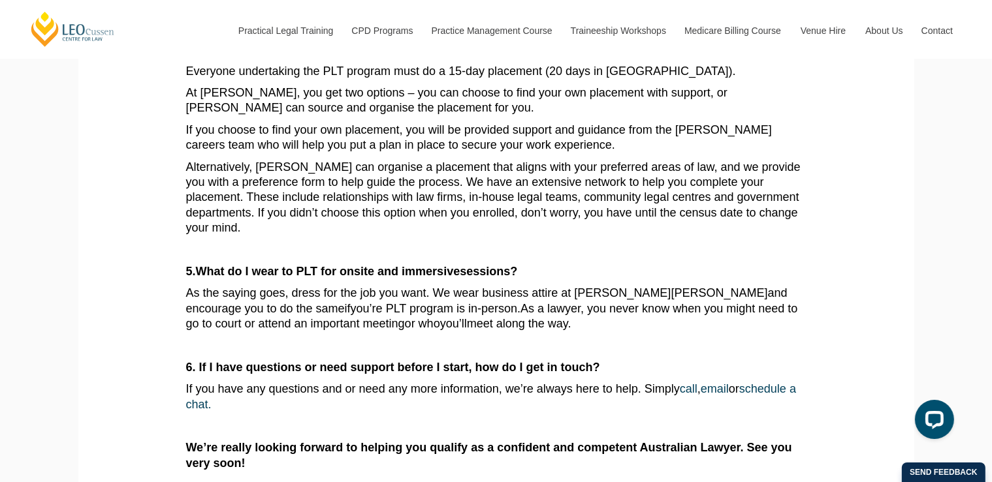
scroll to position [866, 0]
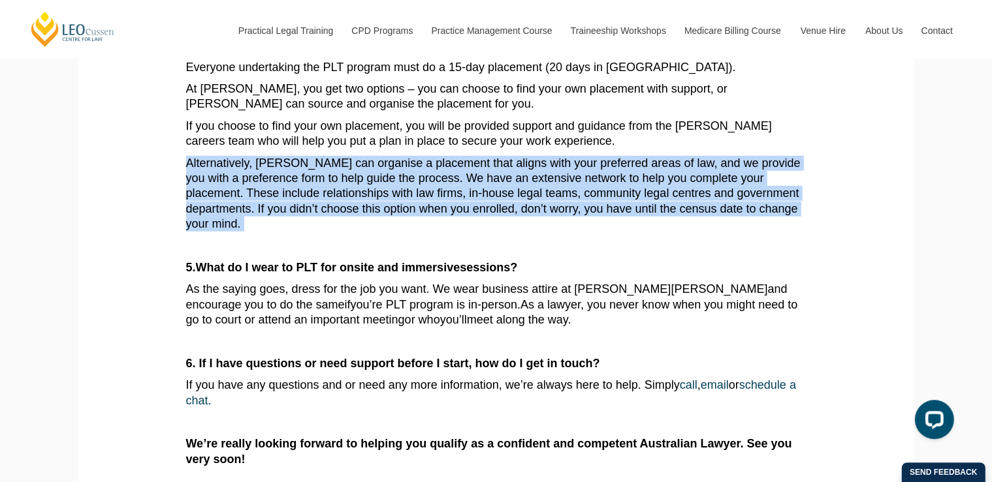
drag, startPoint x: 640, startPoint y: 136, endPoint x: 617, endPoint y: 228, distance: 94.4
click at [617, 228] on p "Alternatively, Leo Cussen can organise a placement that aligns with your prefer…" at bounding box center [496, 194] width 620 height 76
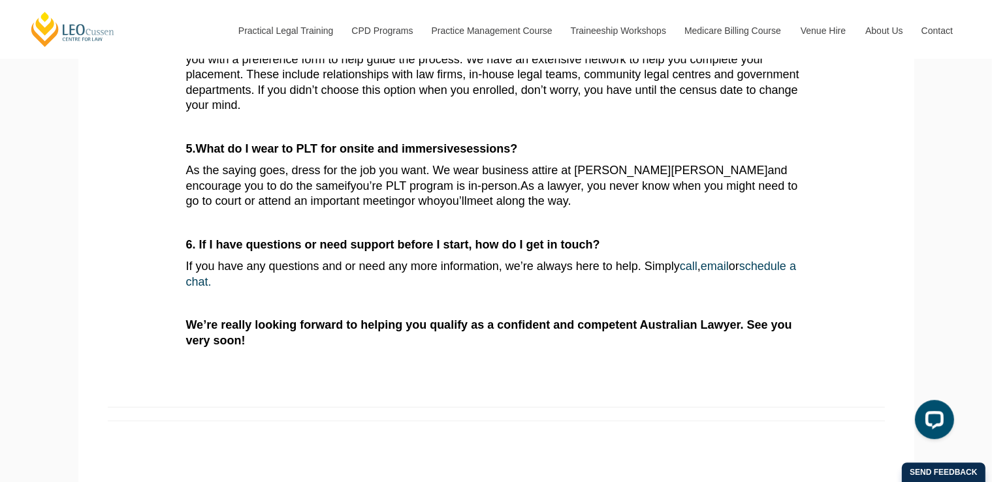
scroll to position [985, 0]
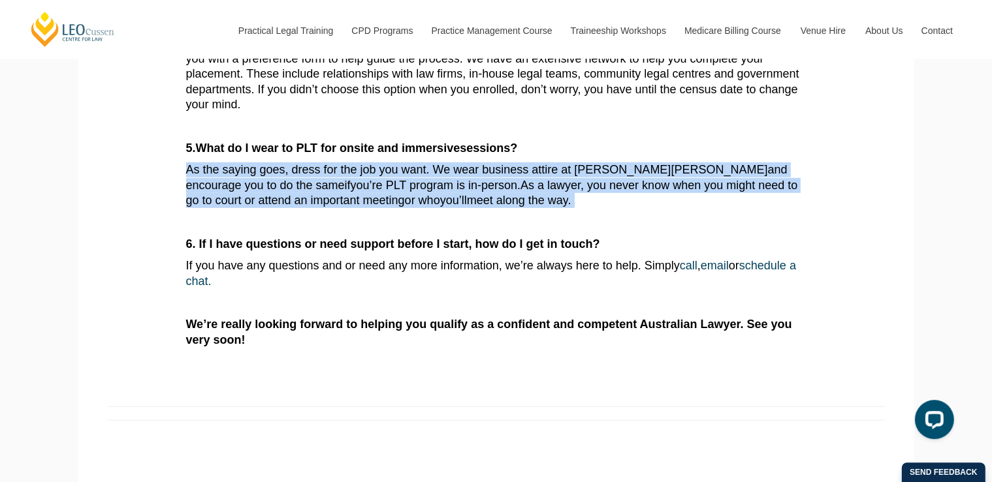
drag, startPoint x: 566, startPoint y: 147, endPoint x: 548, endPoint y: 197, distance: 52.7
click at [548, 197] on p "As the saying goes, dress for the job you want. We wear business attire at Leo …" at bounding box center [496, 186] width 620 height 46
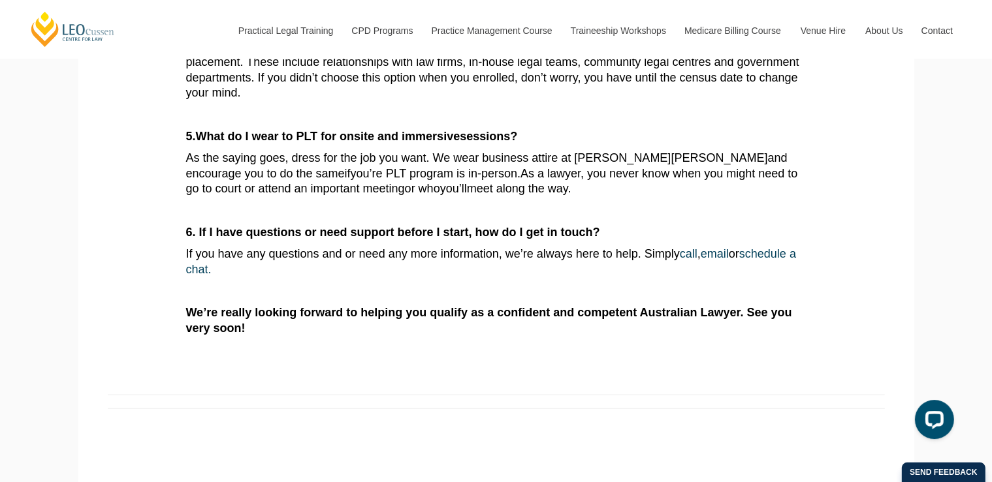
scroll to position [998, 0]
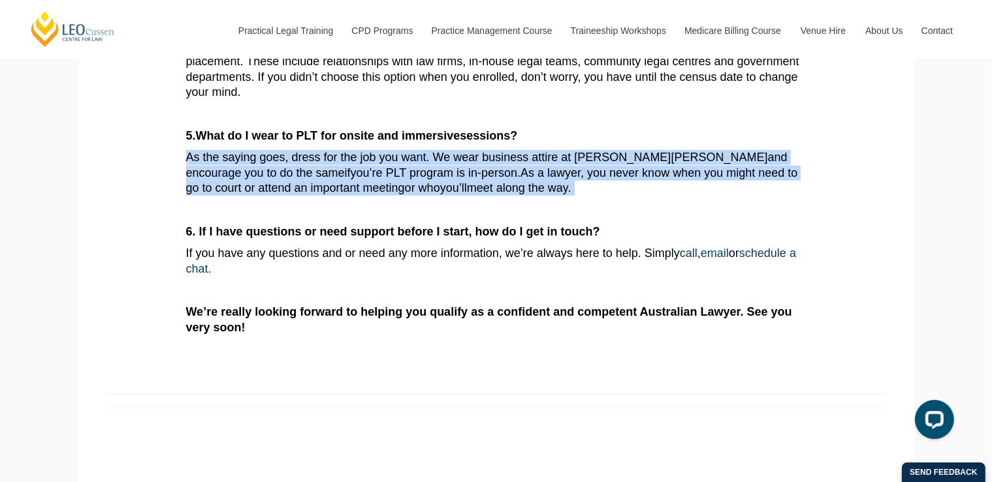
drag, startPoint x: 579, startPoint y: 129, endPoint x: 553, endPoint y: 197, distance: 72.7
click at [553, 196] on p "As the saying goes, dress for the job you want. We wear business attire at Leo …" at bounding box center [496, 173] width 620 height 46
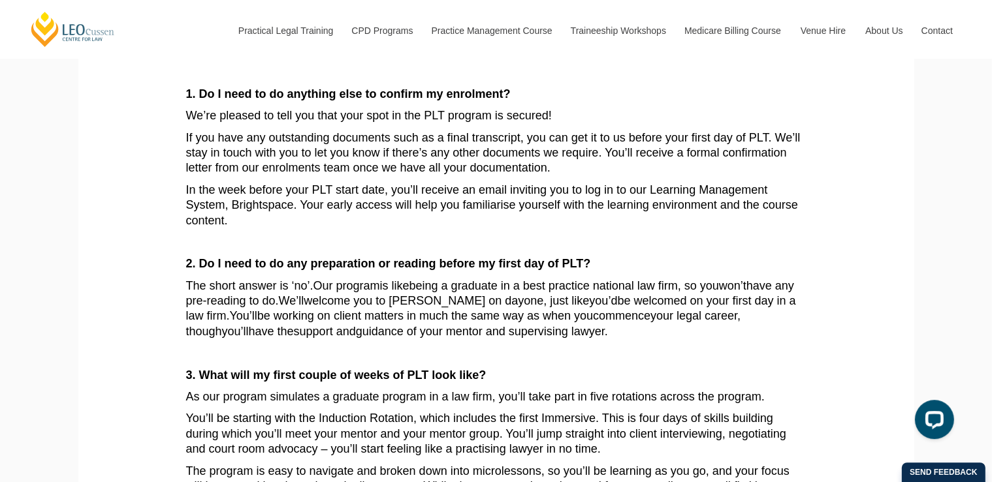
scroll to position [0, 0]
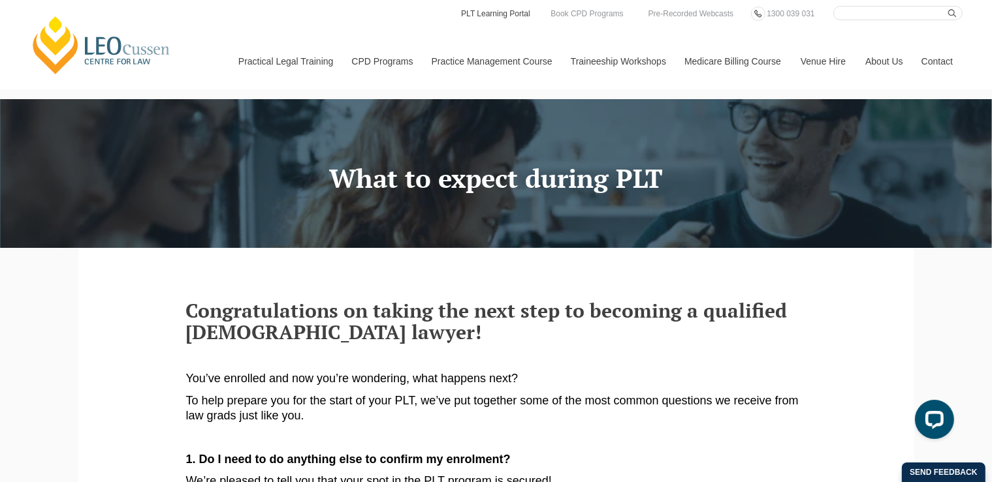
click at [499, 12] on link "PLT Learning Portal" at bounding box center [496, 14] width 72 height 14
